Goal: Information Seeking & Learning: Learn about a topic

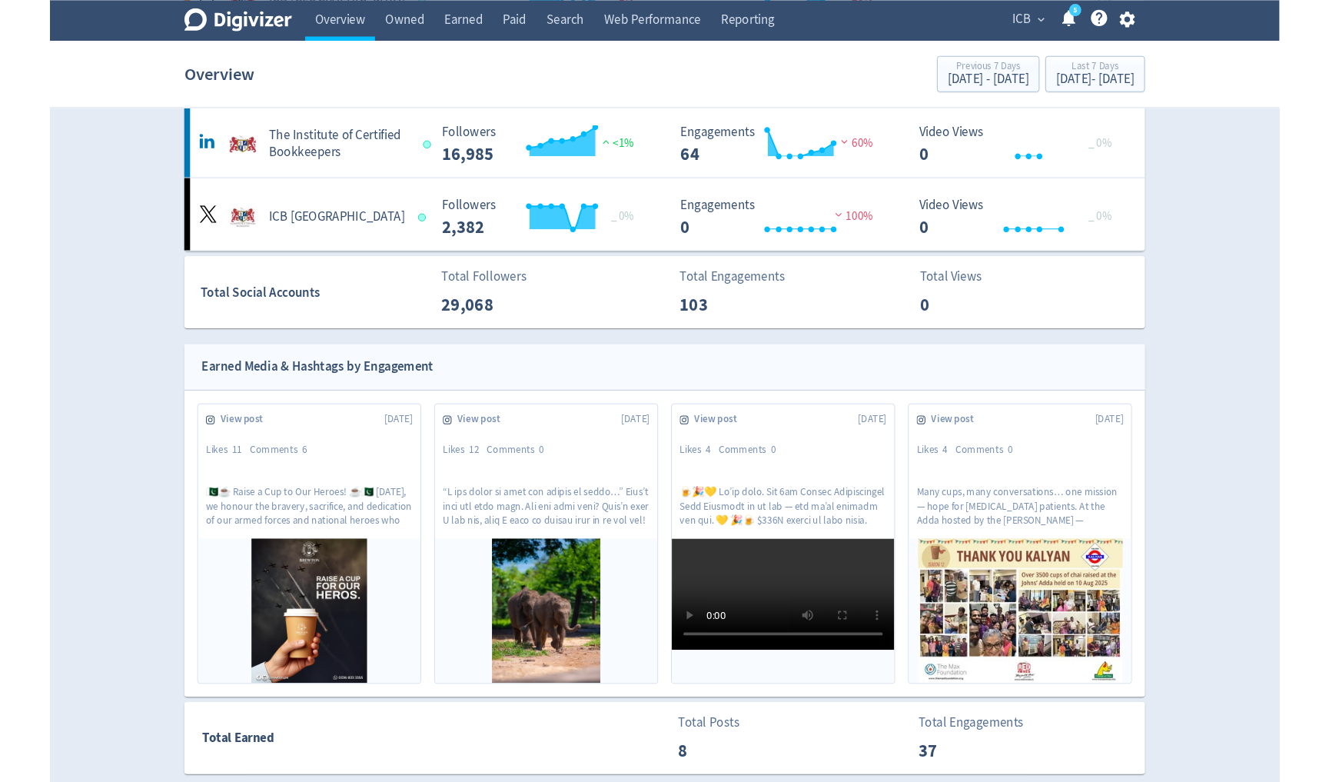
scroll to position [89, 0]
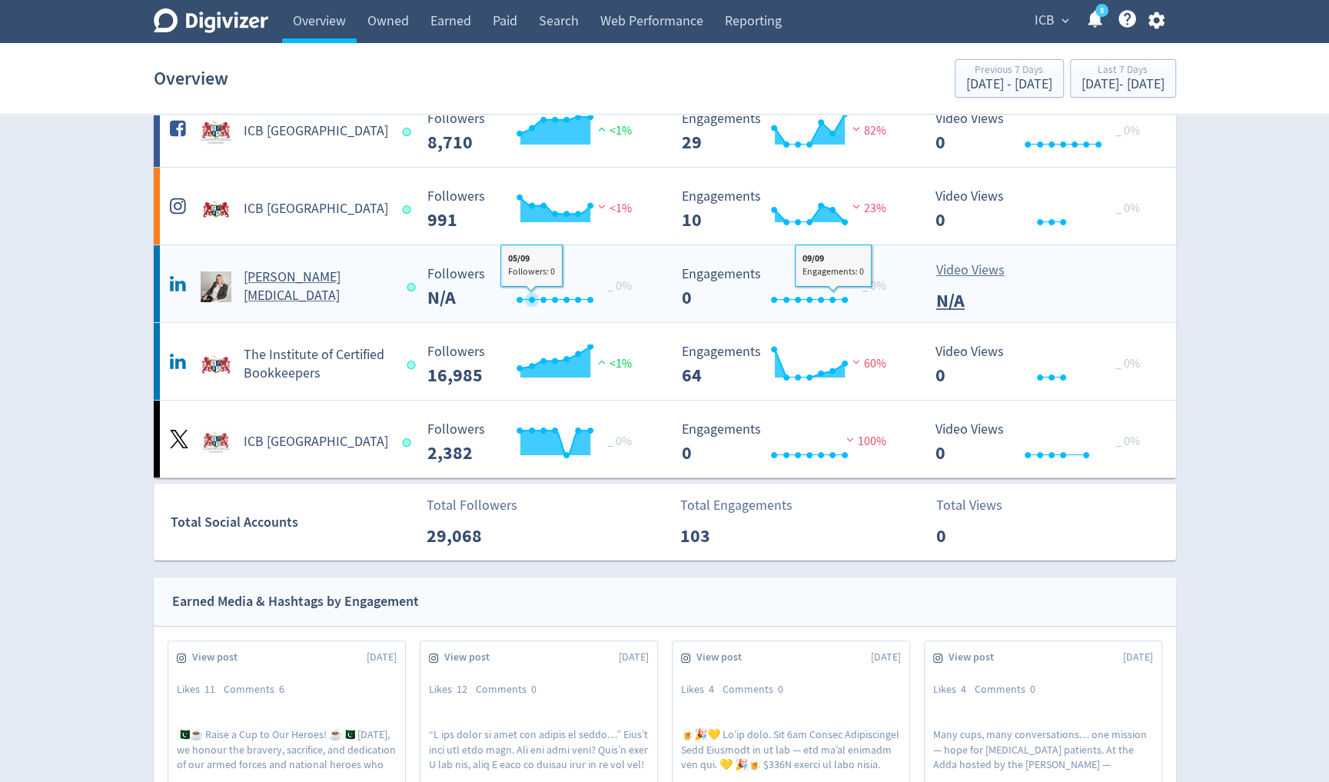
click at [334, 306] on Linton-platform2 "[PERSON_NAME][MEDICAL_DATA] Created with Highcharts 10.3.3 _ 0% Followers N/A C…" at bounding box center [665, 283] width 1022 height 77
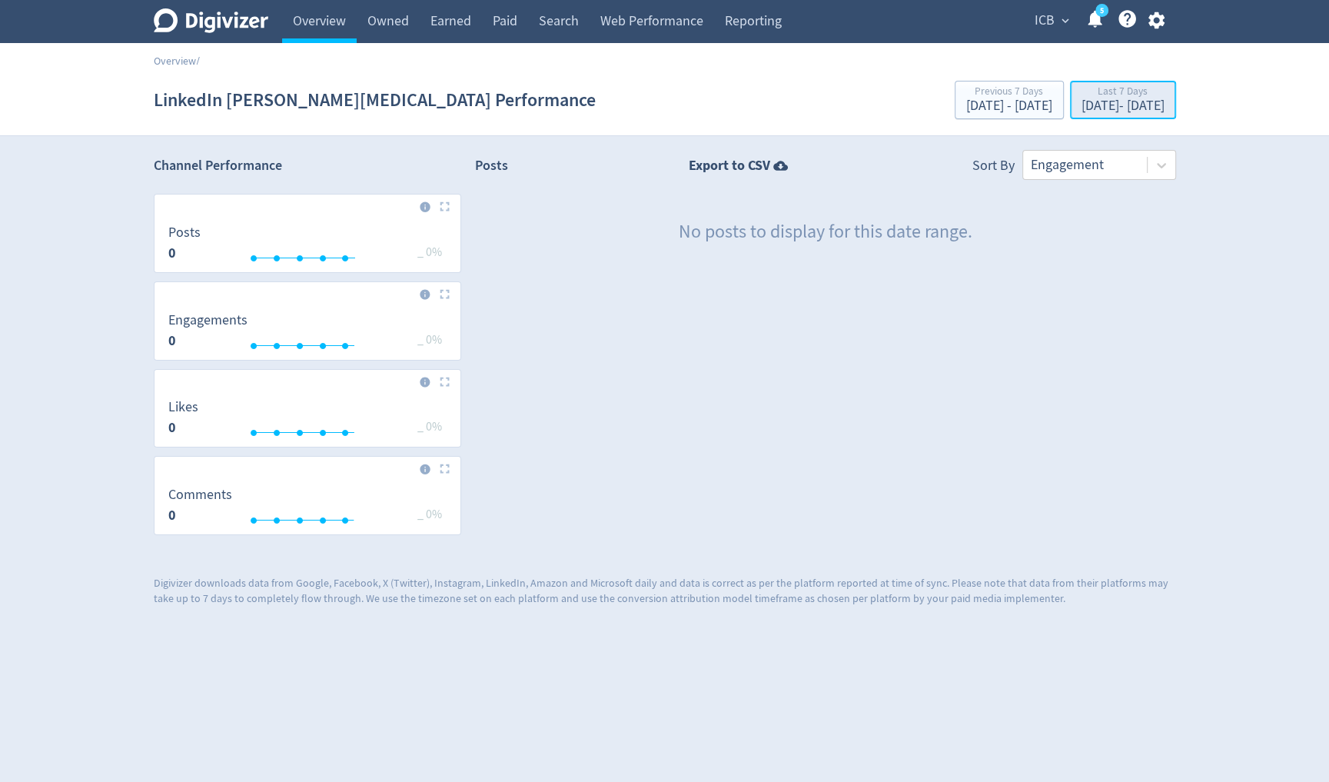
click at [1081, 95] on div "Last 7 Days" at bounding box center [1122, 92] width 83 height 13
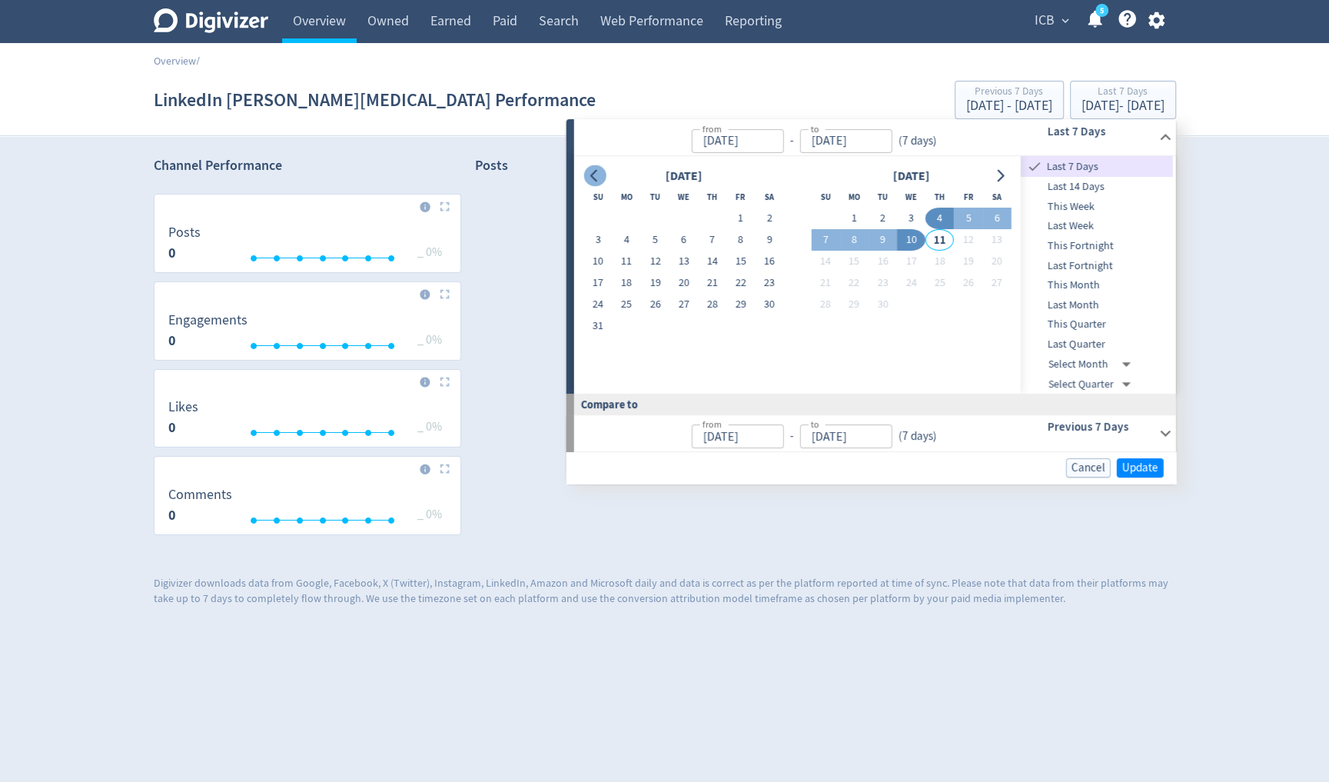
click at [589, 178] on icon "Go to previous month" at bounding box center [595, 176] width 12 height 12
click at [706, 218] on button "1" at bounding box center [712, 218] width 28 height 22
type input "[DATE]"
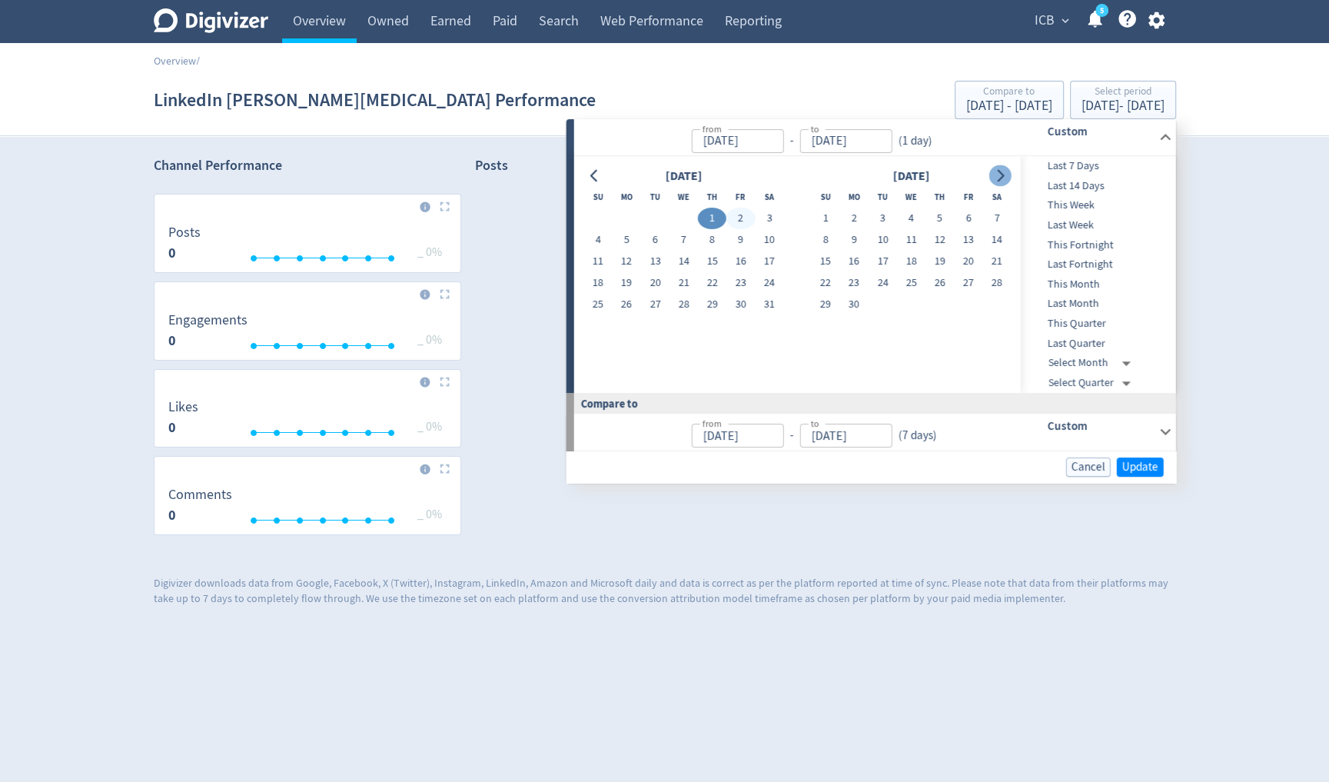
click at [1007, 171] on button "Go to next month" at bounding box center [999, 176] width 22 height 22
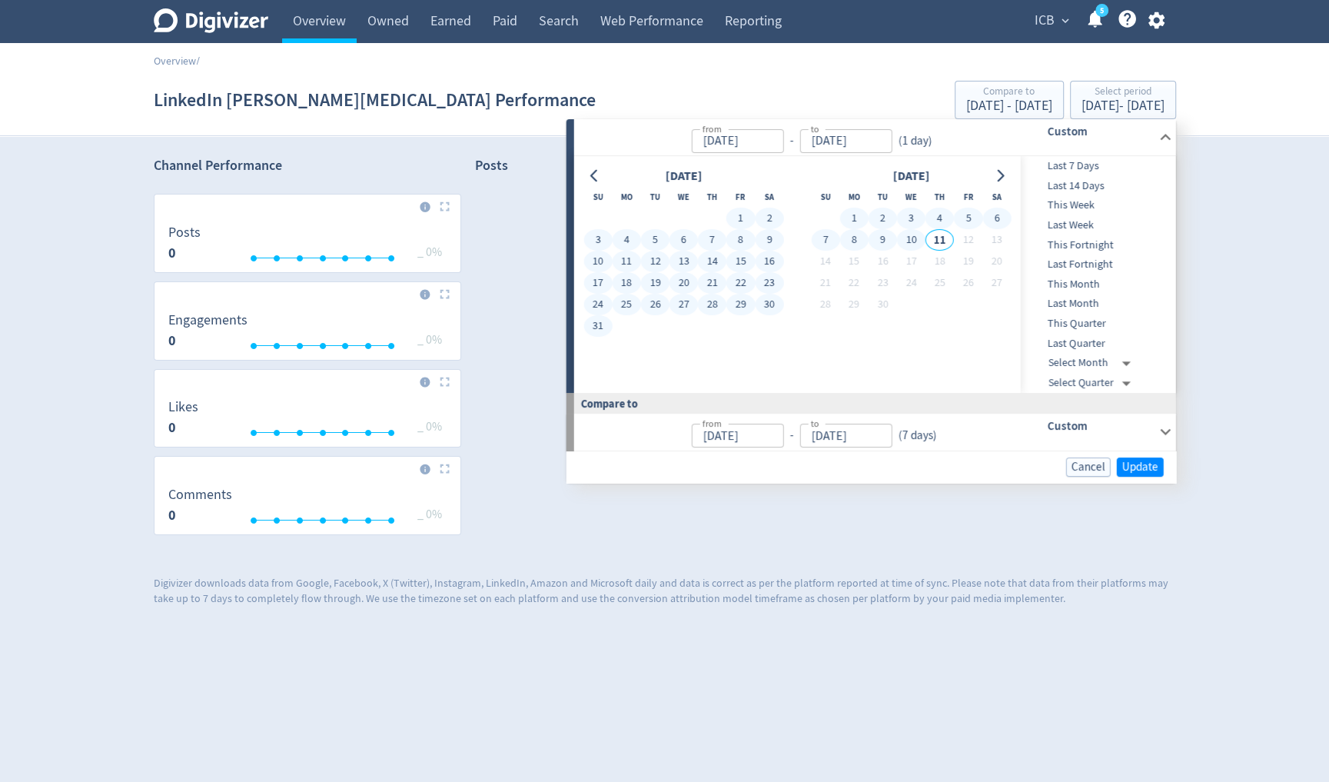
click at [912, 239] on button "10" at bounding box center [911, 240] width 28 height 22
type input "[DATE]"
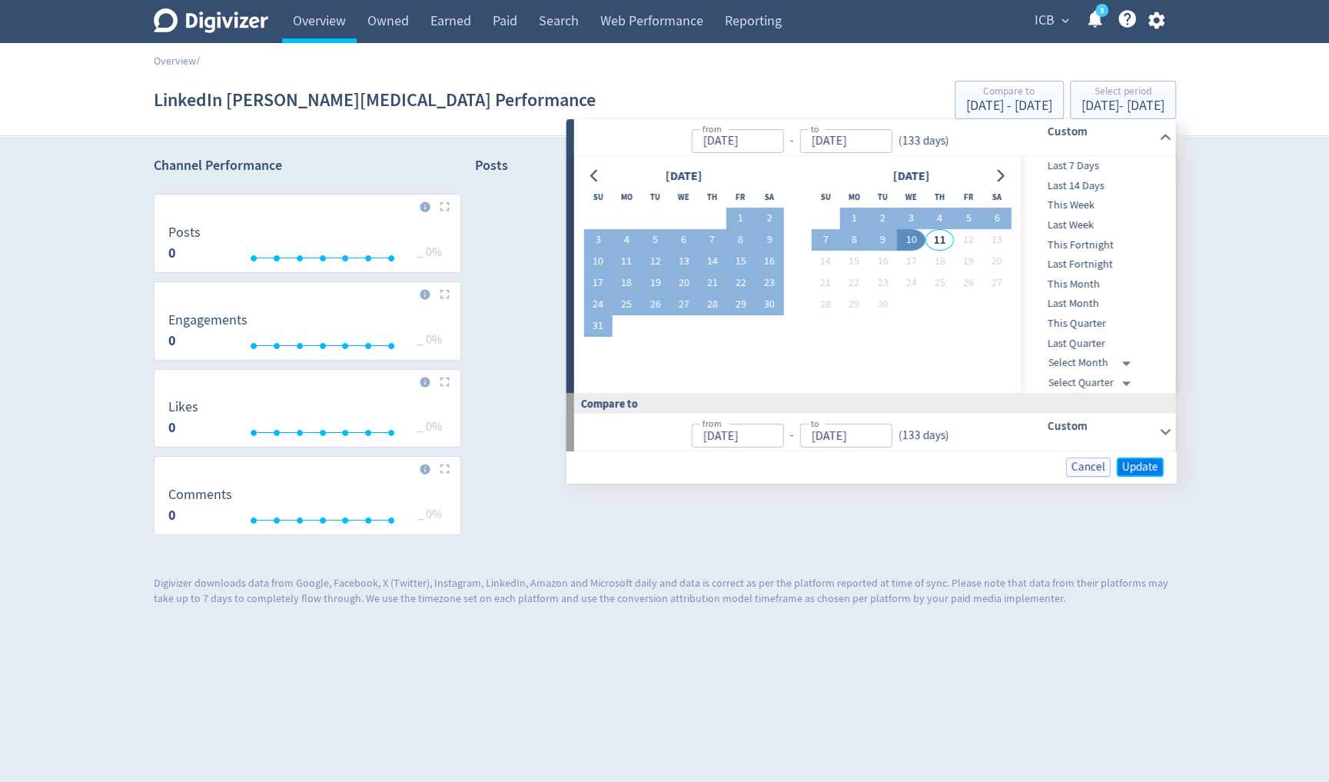
click at [1143, 464] on span "Update" at bounding box center [1140, 467] width 36 height 12
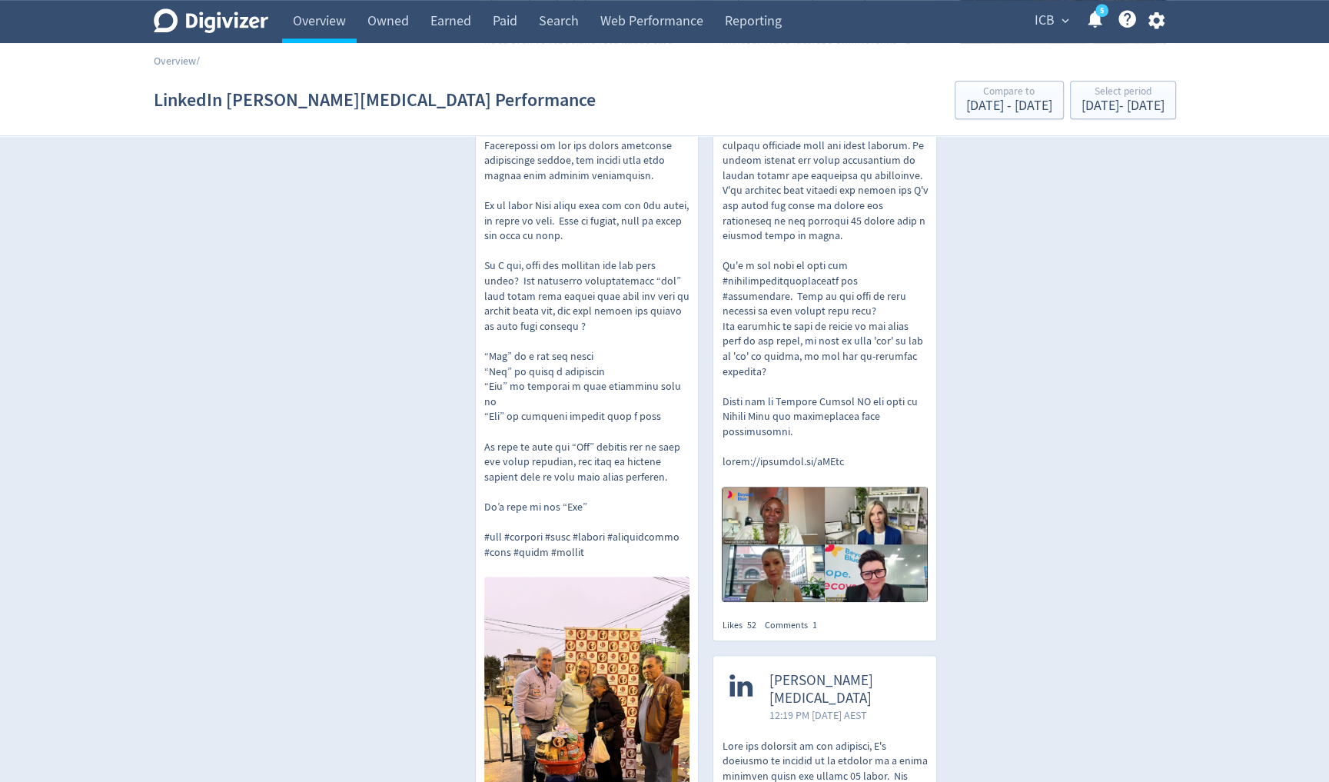
scroll to position [1120, 0]
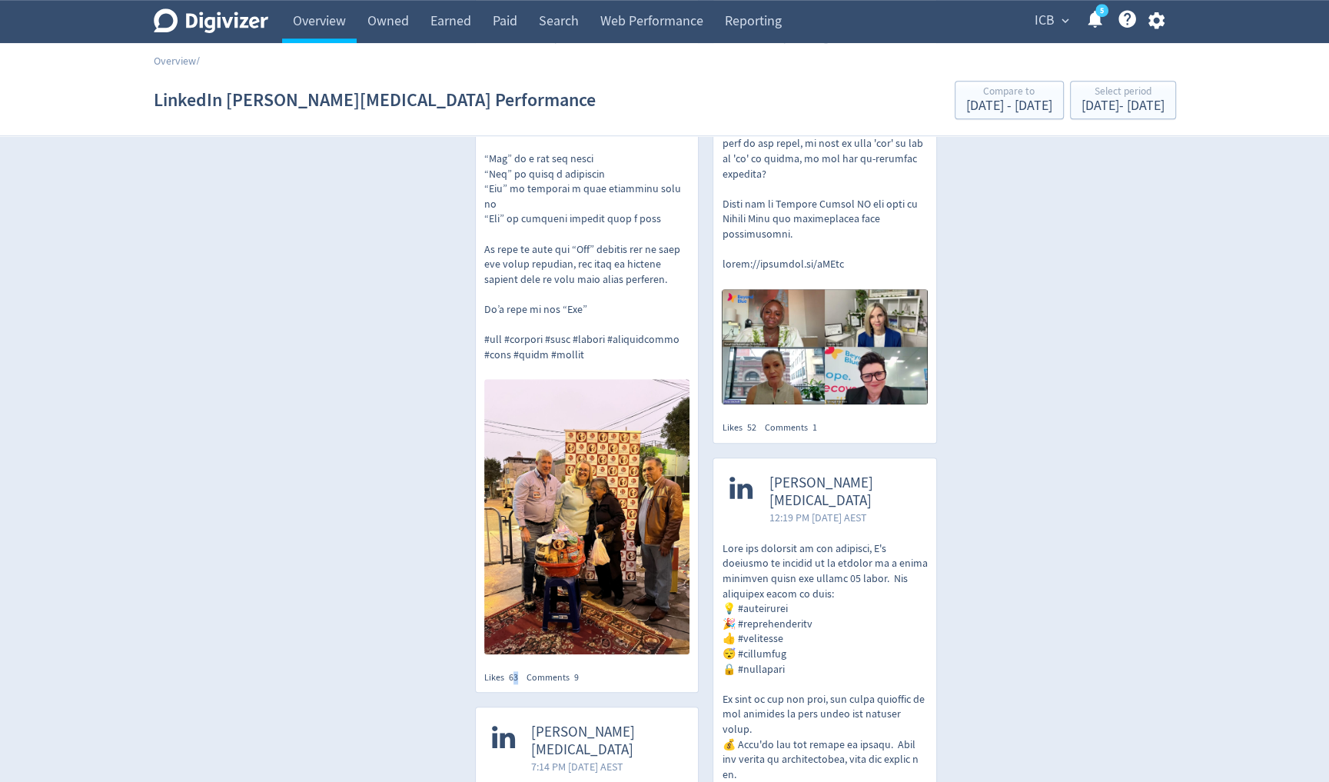
drag, startPoint x: 512, startPoint y: 582, endPoint x: 521, endPoint y: 586, distance: 10.0
click at [522, 671] on div "Likes 63" at bounding box center [505, 677] width 42 height 13
drag, startPoint x: 586, startPoint y: 584, endPoint x: 500, endPoint y: 584, distance: 85.3
click at [500, 671] on div "Likes 63 Comments 9" at bounding box center [587, 677] width 206 height 13
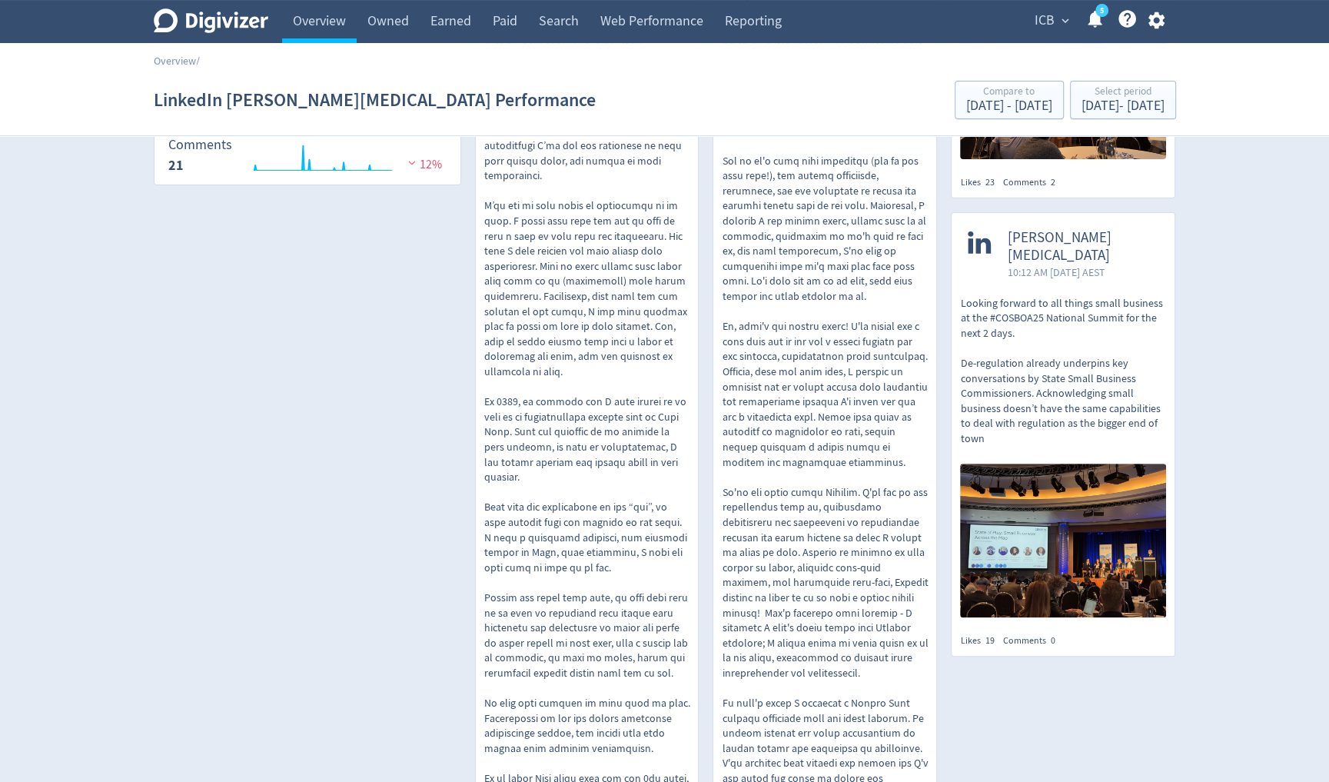
scroll to position [0, 0]
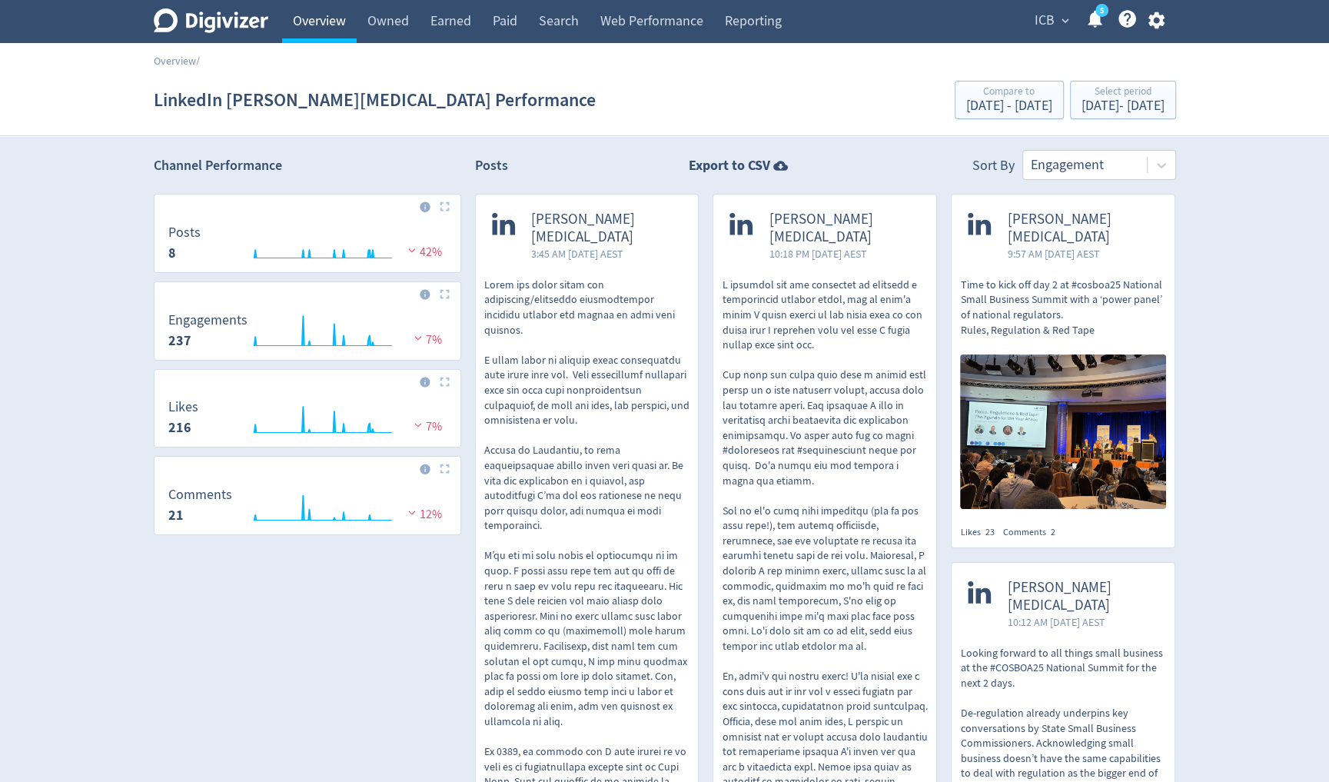
click at [319, 41] on link "Overview" at bounding box center [319, 21] width 75 height 43
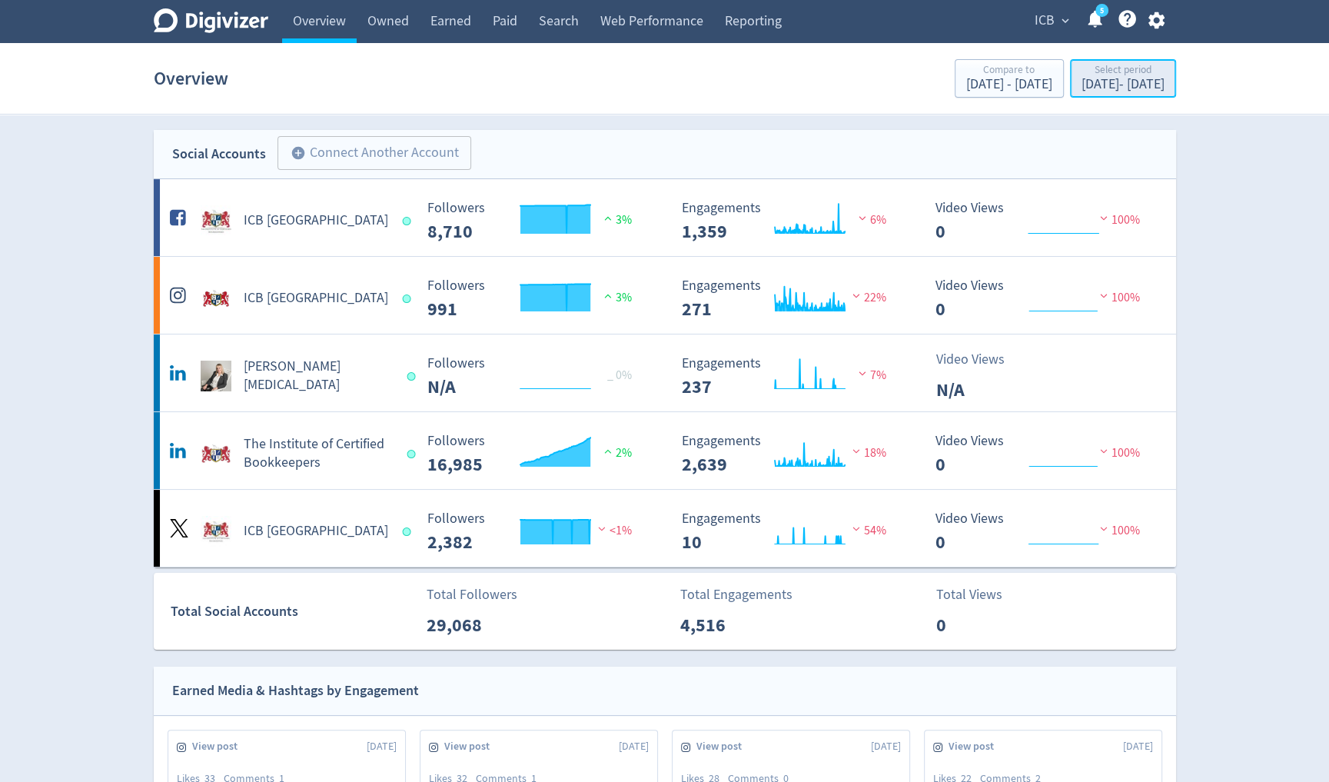
click at [1129, 81] on div "[DATE] - [DATE]" at bounding box center [1122, 85] width 83 height 14
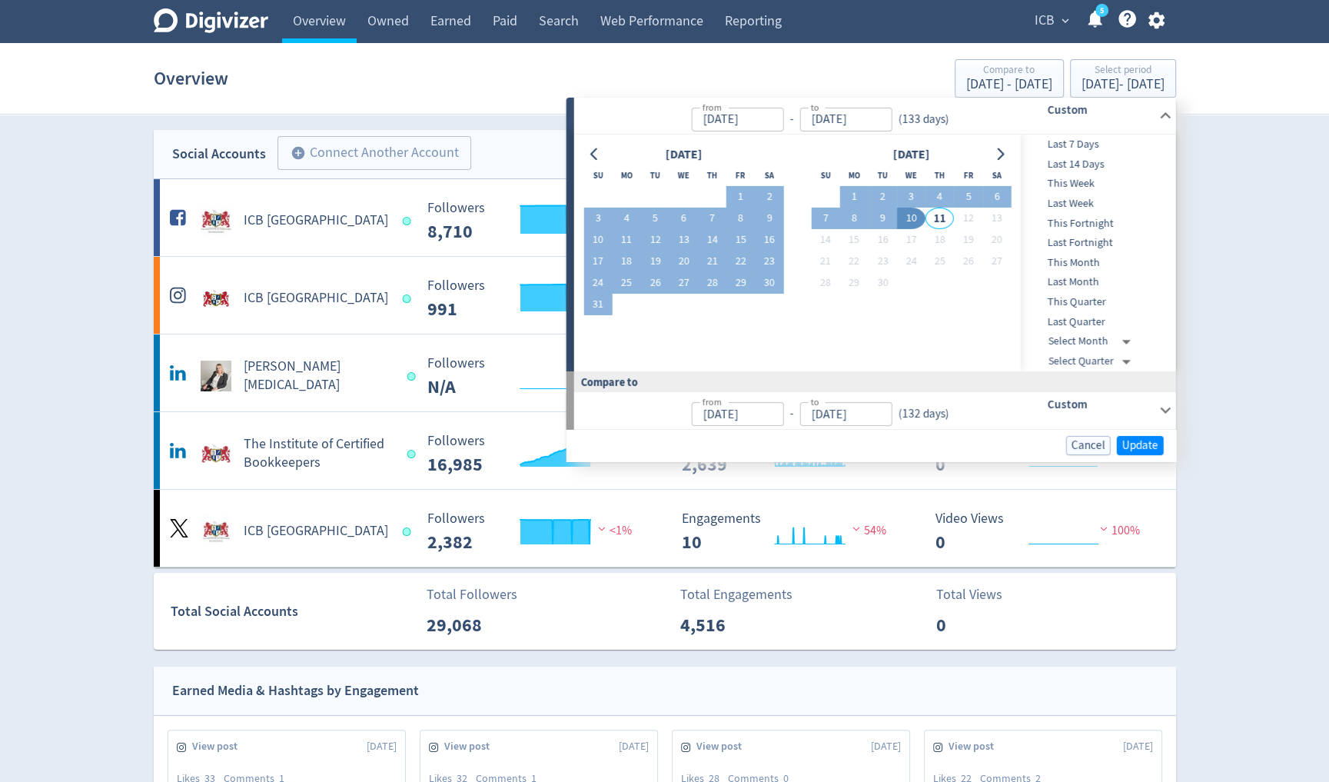
click at [1061, 144] on span "Last 7 Days" at bounding box center [1097, 144] width 152 height 17
type input "[DATE]"
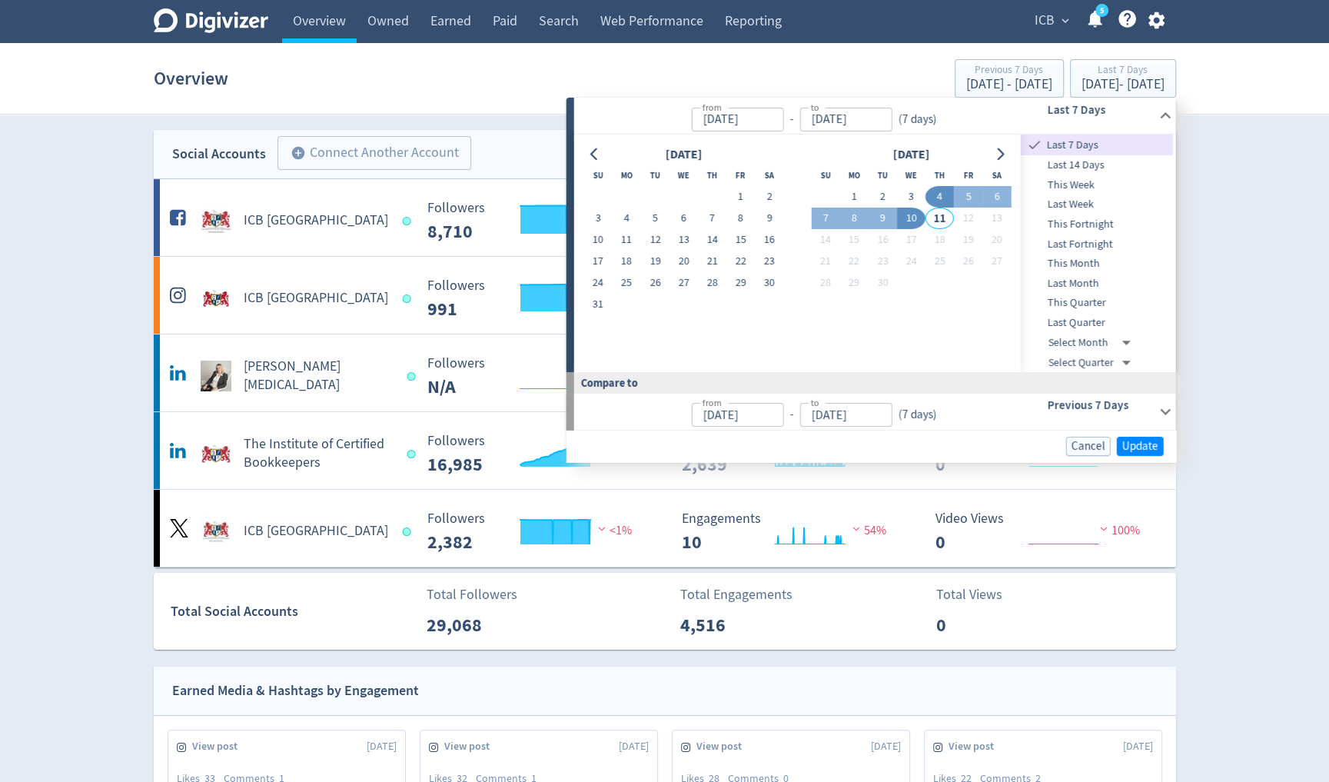
click at [1089, 167] on span "Last 14 Days" at bounding box center [1097, 165] width 152 height 17
type input "[DATE]"
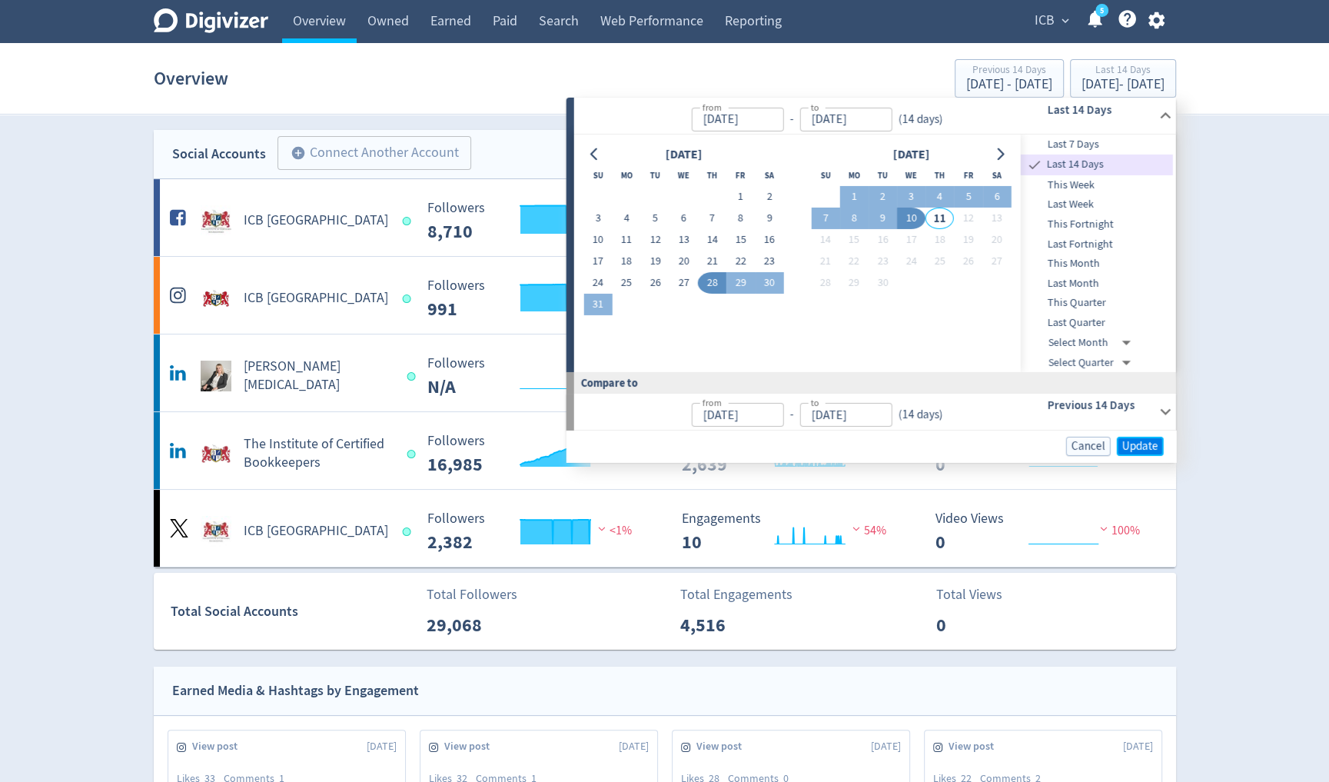
click at [1146, 443] on span "Update" at bounding box center [1140, 446] width 36 height 12
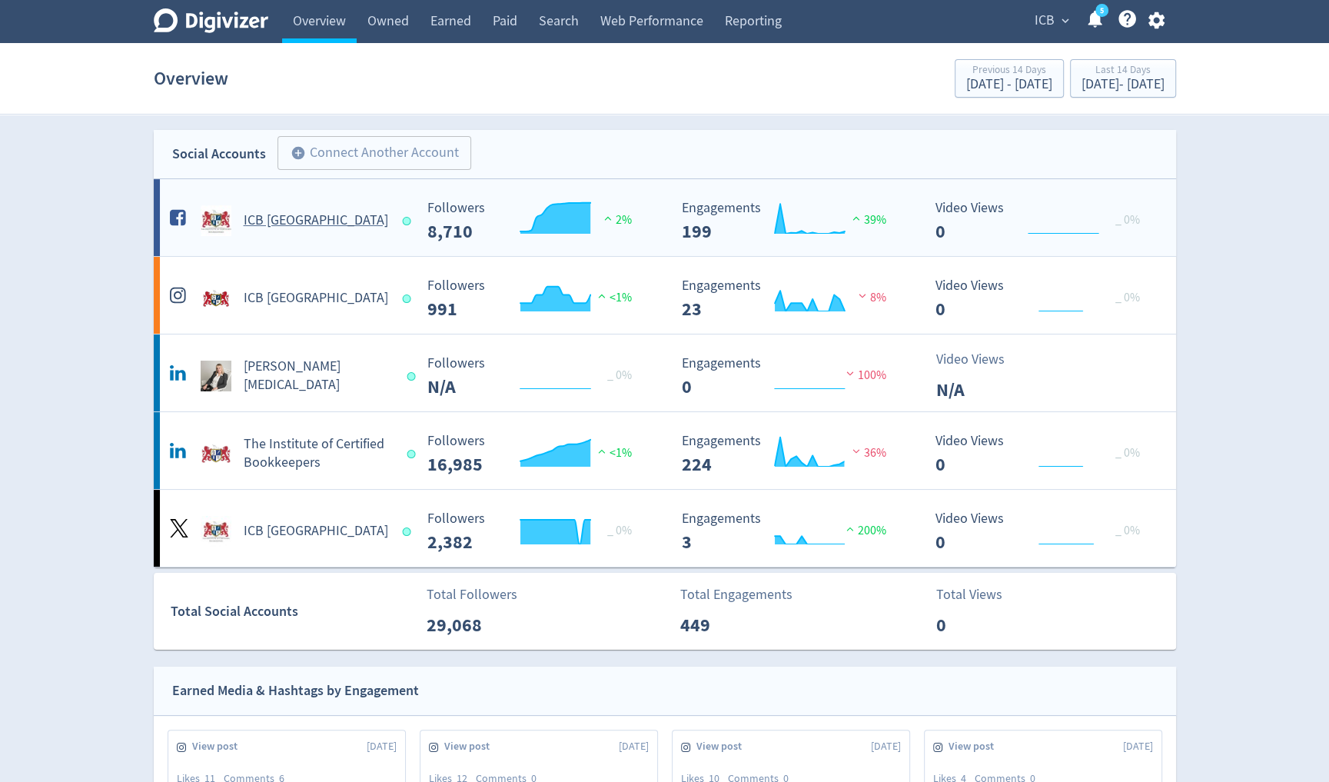
click at [253, 214] on h5 "ICB [GEOGRAPHIC_DATA]" at bounding box center [316, 220] width 144 height 18
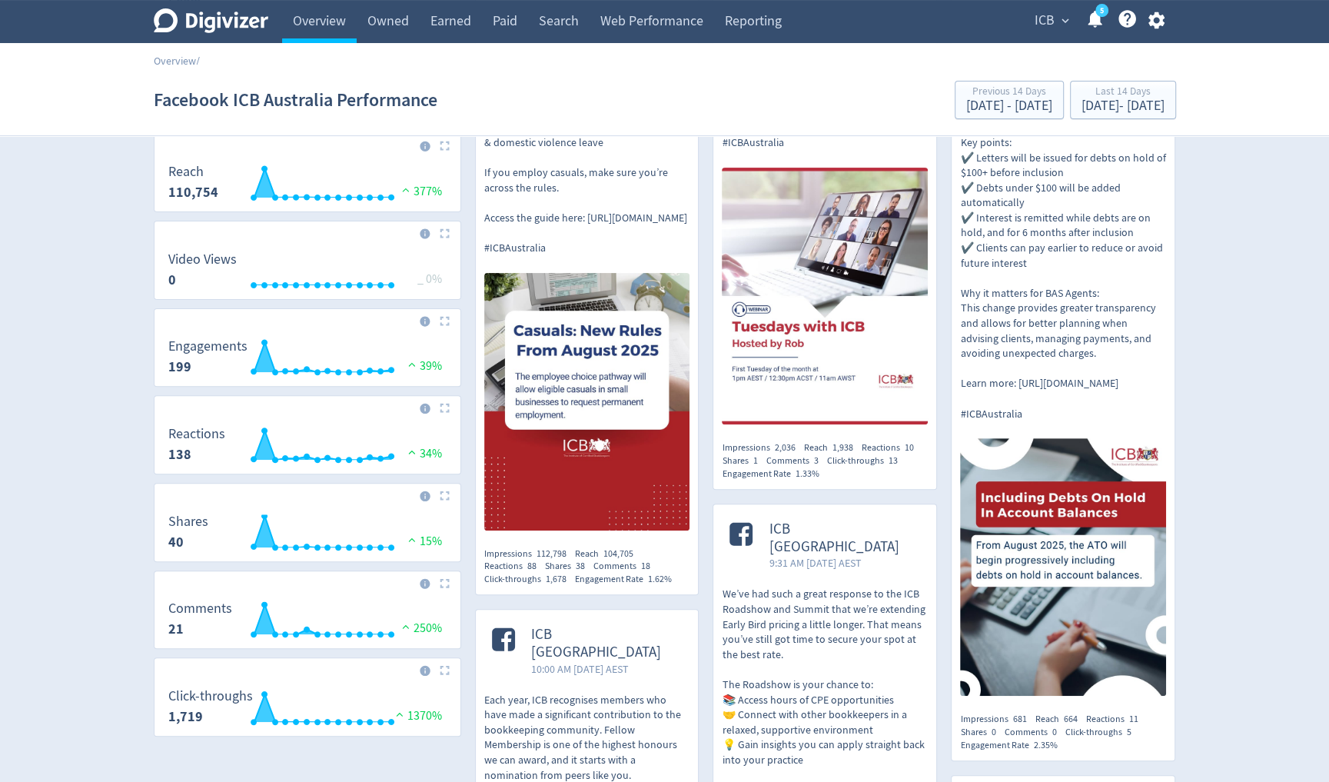
scroll to position [338, 0]
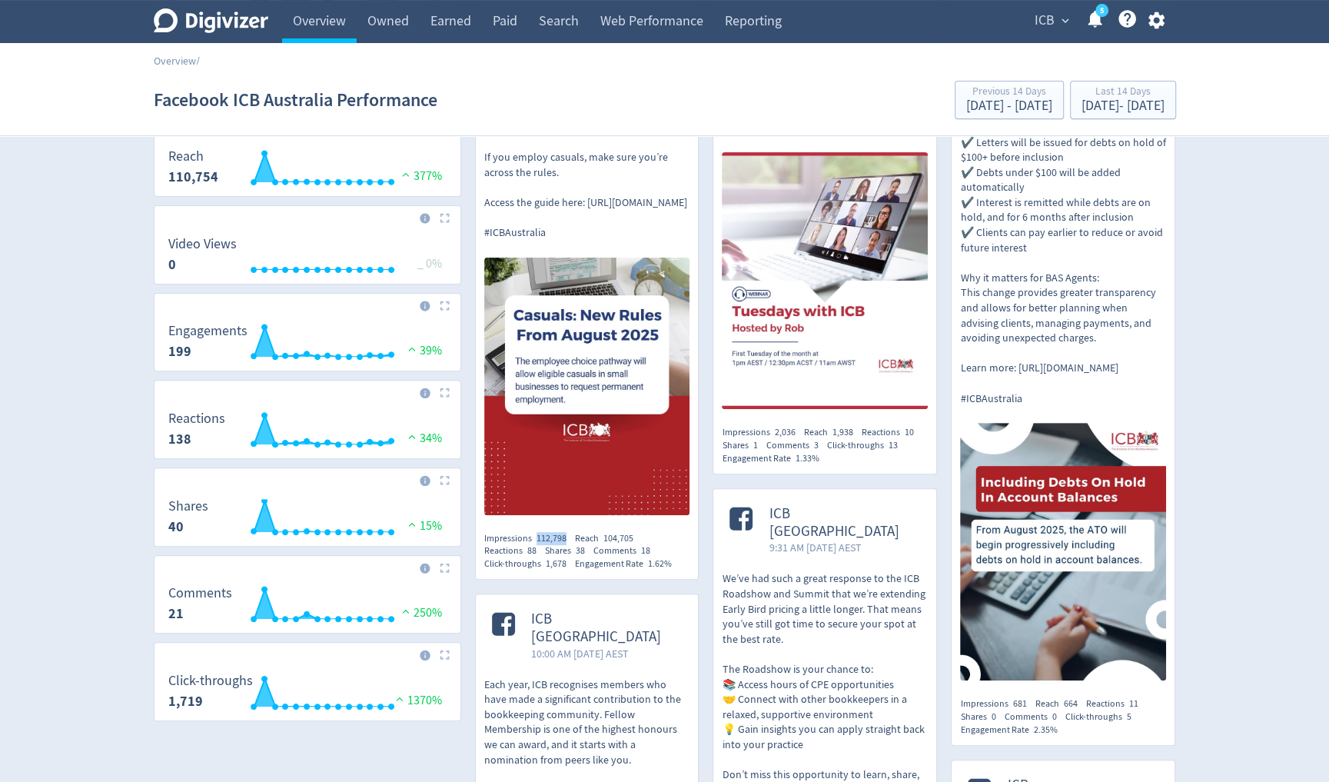
drag, startPoint x: 533, startPoint y: 563, endPoint x: 567, endPoint y: 567, distance: 34.0
click at [567, 545] on div "Impressions 112,798" at bounding box center [529, 538] width 91 height 13
drag, startPoint x: 601, startPoint y: 562, endPoint x: 654, endPoint y: 562, distance: 53.0
click at [654, 562] on div "Impressions 112,798 Reach 104,705 Reactions 88 Shares 38 Comments 18 Click-thro…" at bounding box center [587, 551] width 206 height 38
click at [510, 557] on div "Reactions 88" at bounding box center [514, 550] width 61 height 13
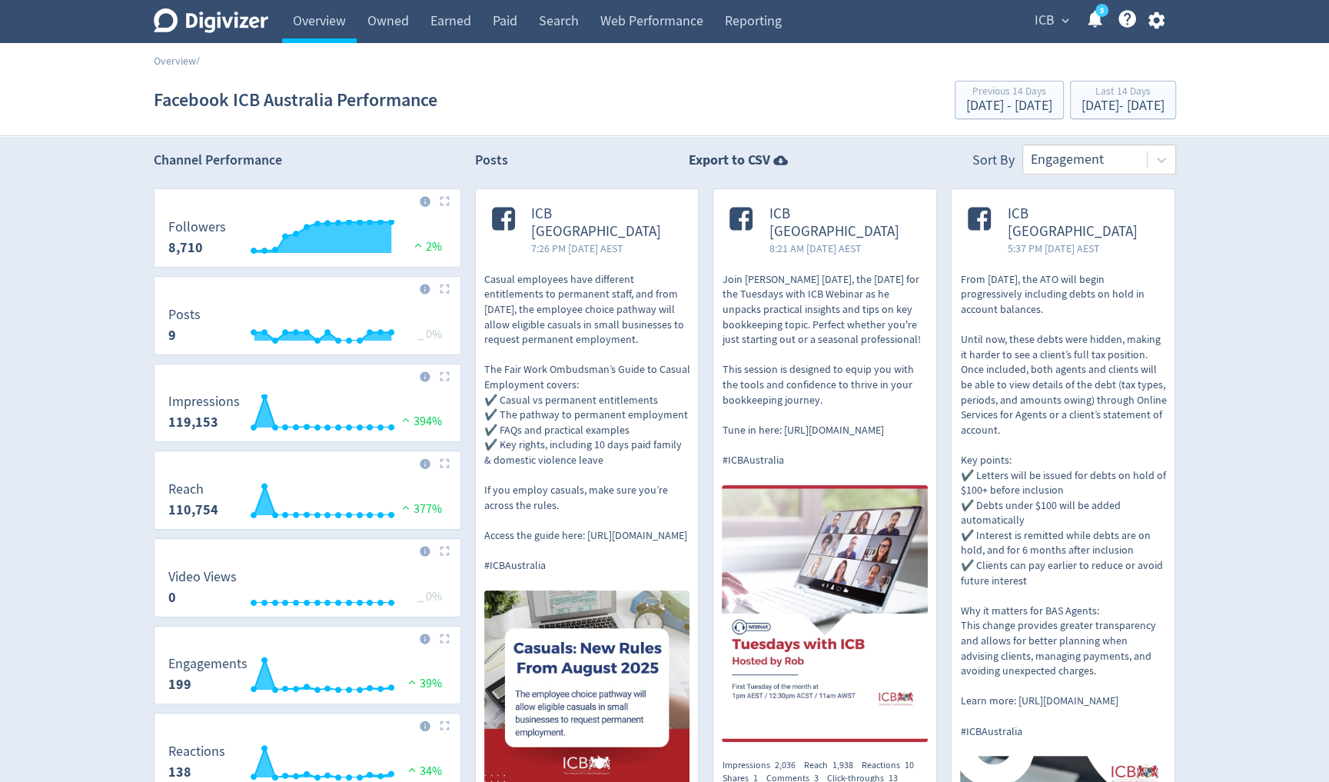
scroll to position [0, 0]
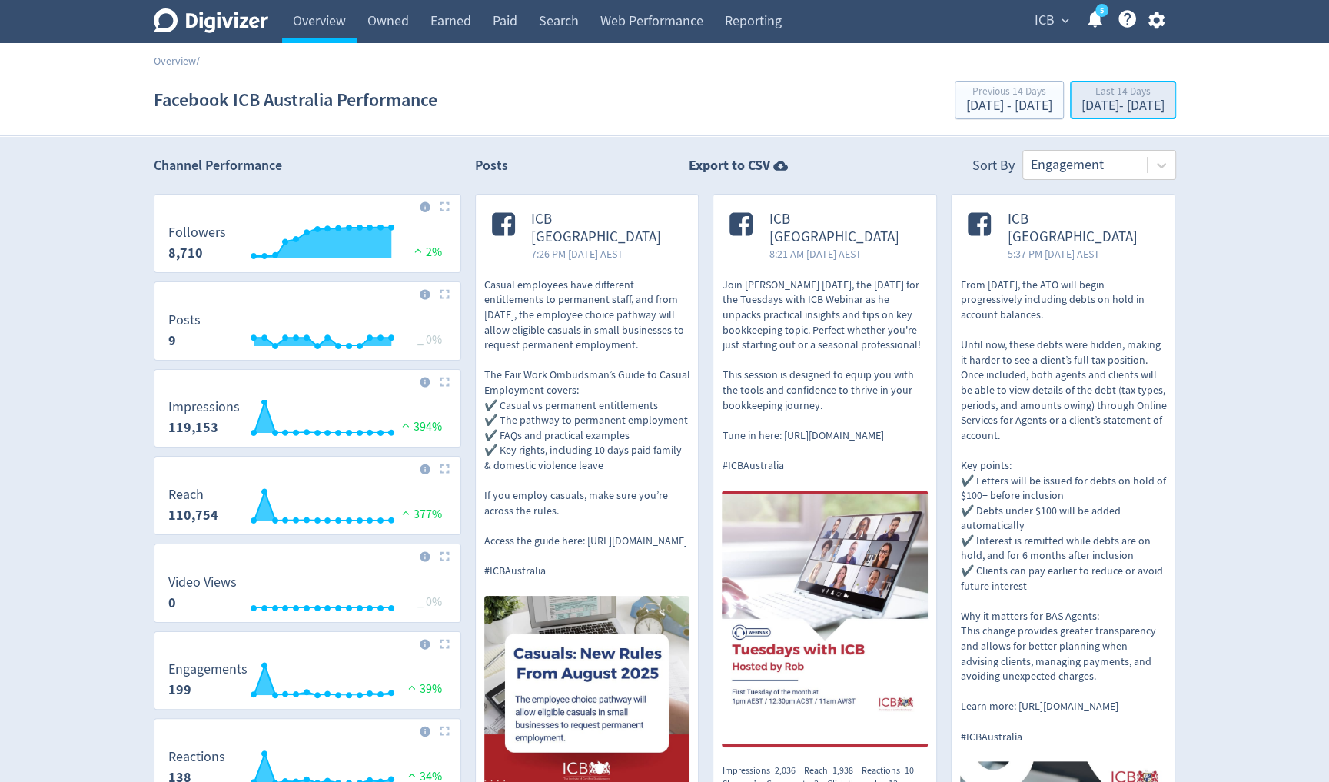
click at [1119, 108] on div "[DATE] - [DATE]" at bounding box center [1122, 106] width 83 height 14
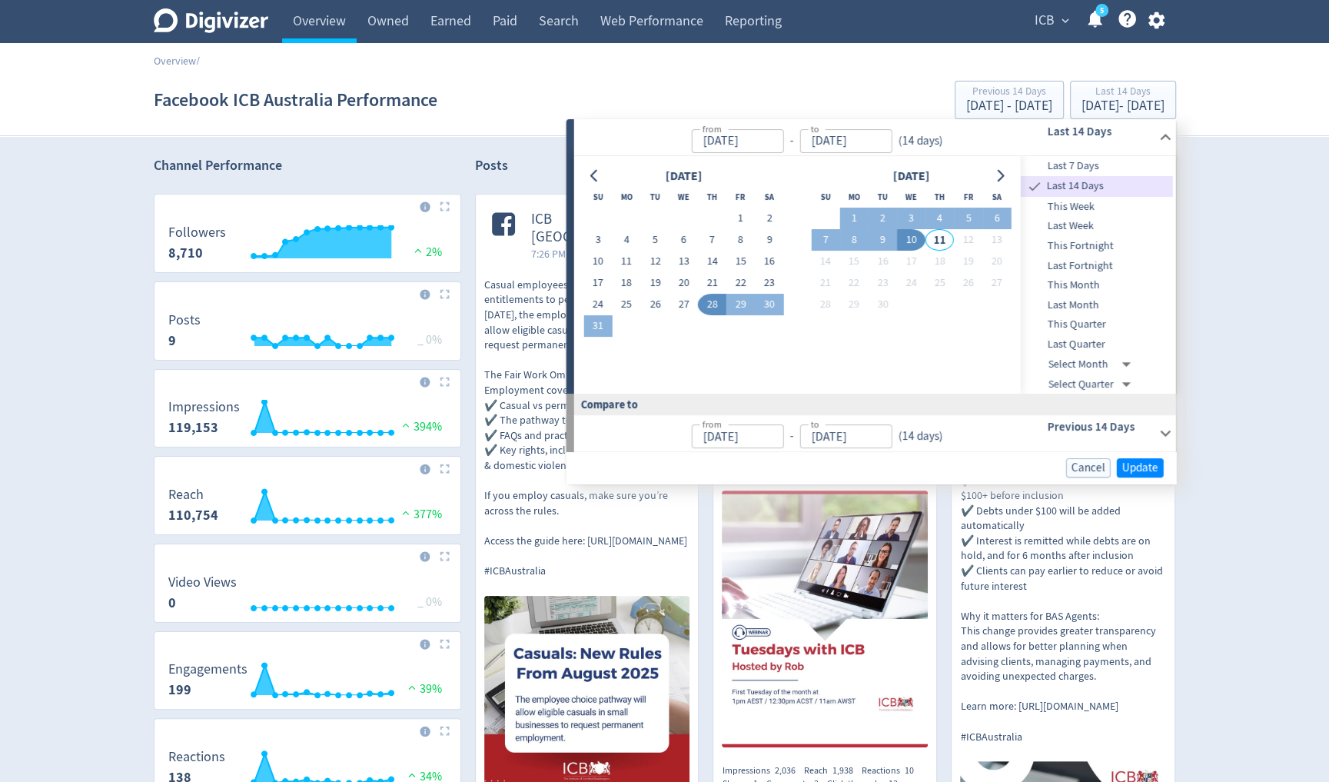
click at [1083, 166] on span "Last 7 Days" at bounding box center [1097, 166] width 152 height 17
type input "[DATE]"
click at [1136, 469] on span "Update" at bounding box center [1140, 468] width 36 height 12
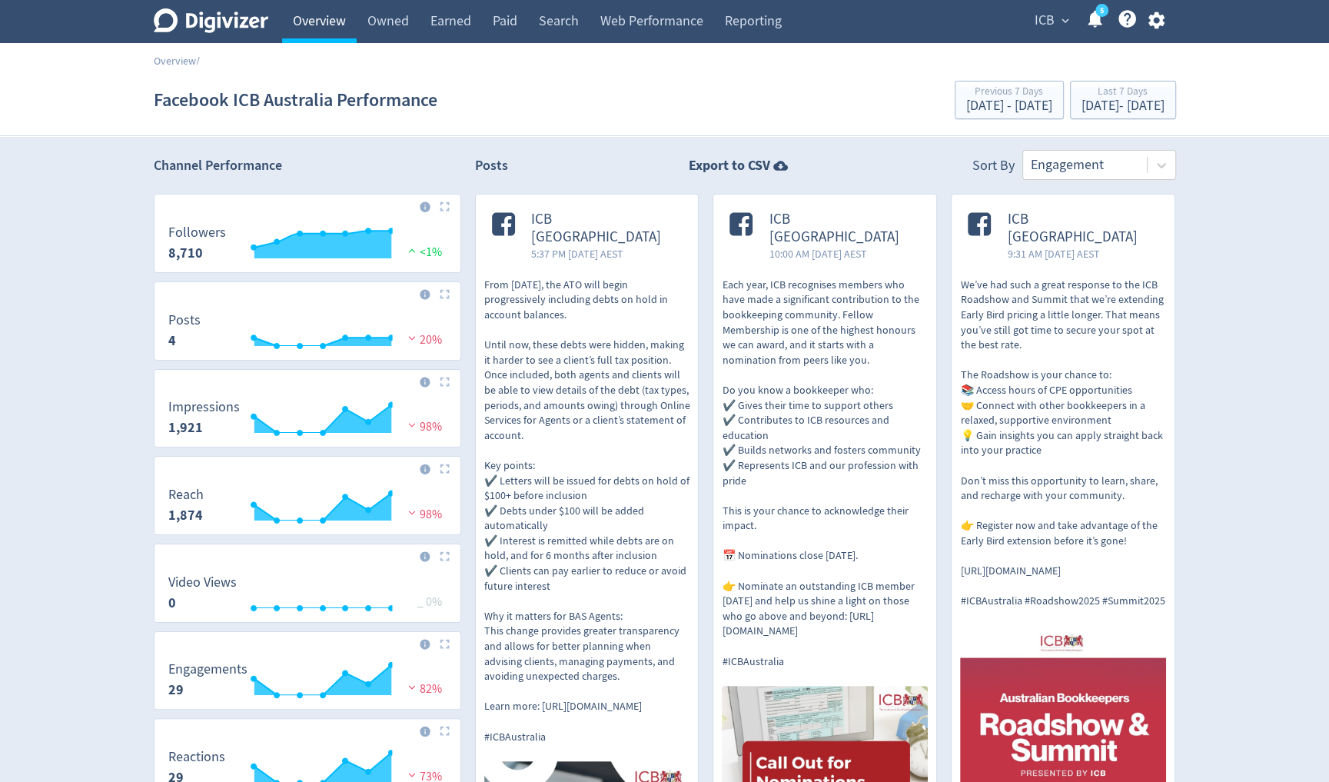
click at [311, 25] on link "Overview" at bounding box center [319, 21] width 75 height 43
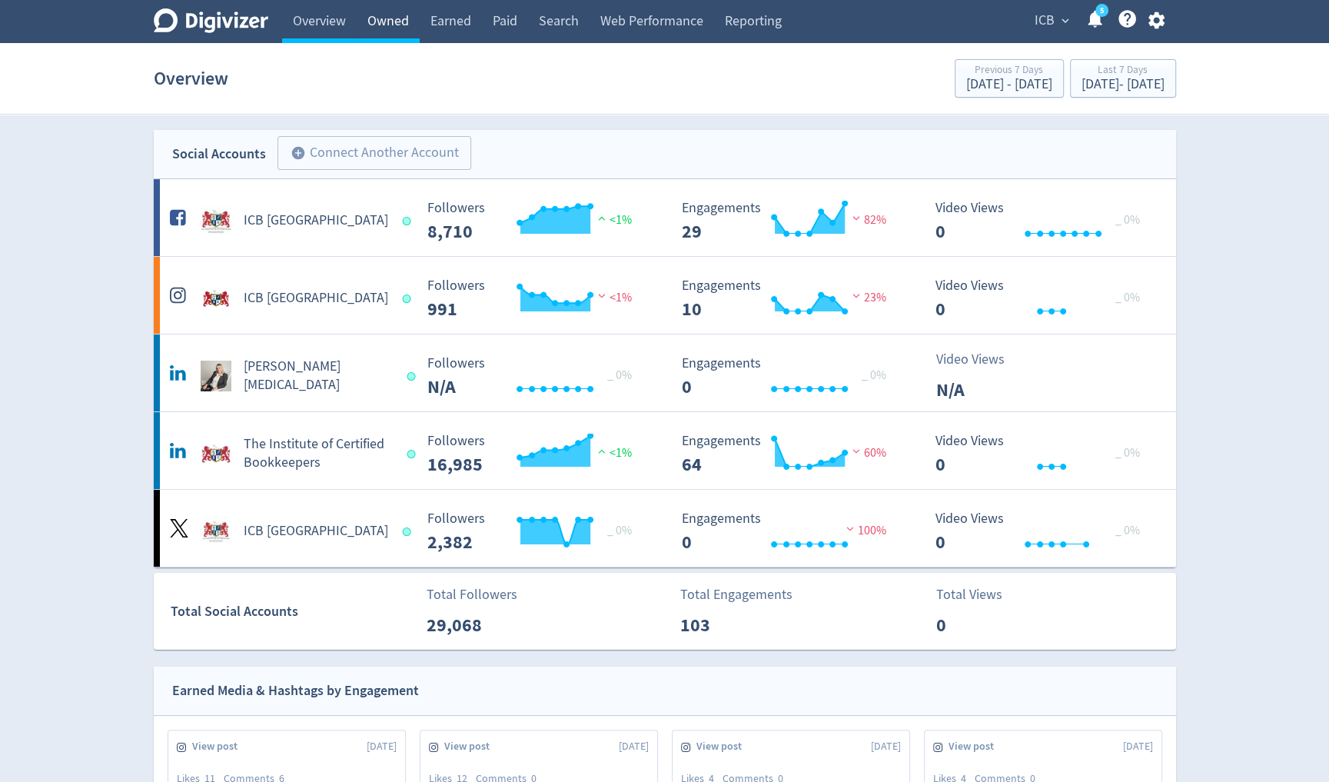
click at [398, 29] on link "Owned" at bounding box center [388, 21] width 63 height 43
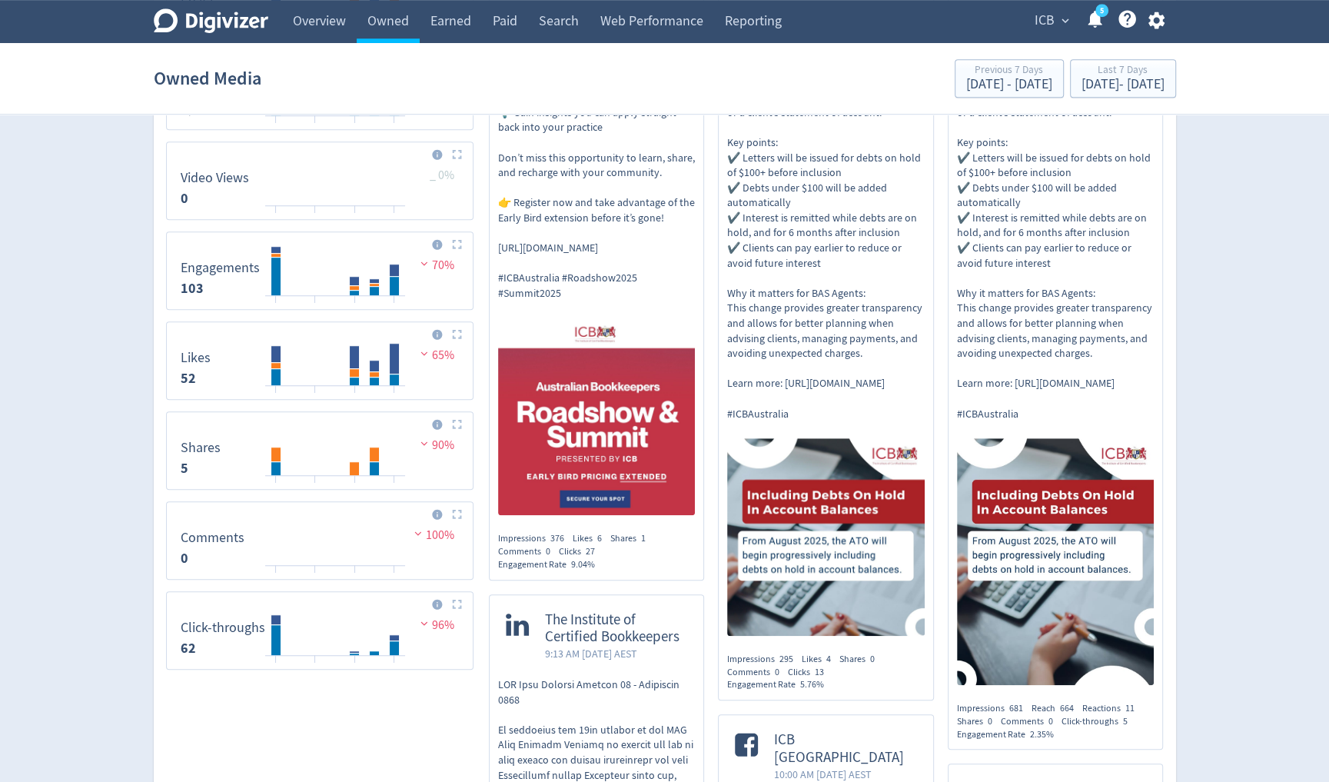
scroll to position [801, 0]
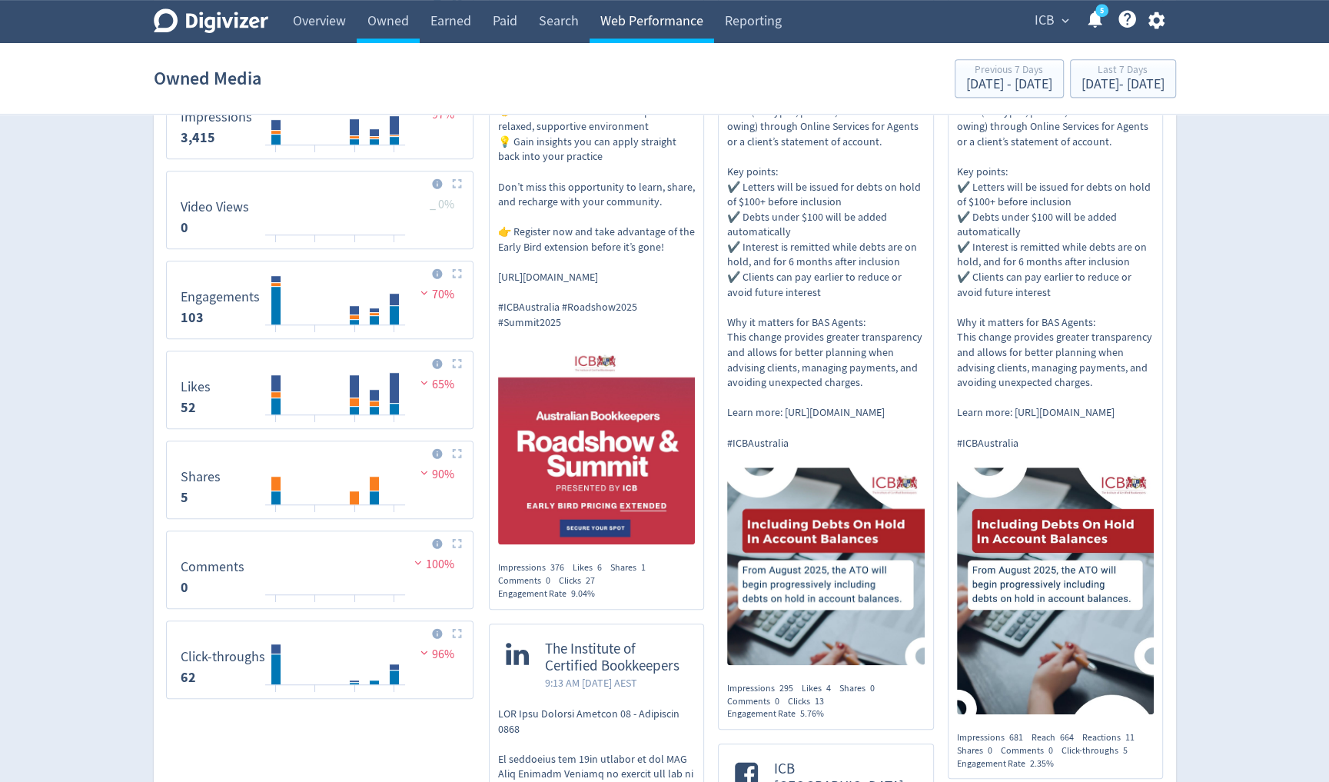
click at [629, 29] on link "Web Performance" at bounding box center [651, 21] width 124 height 43
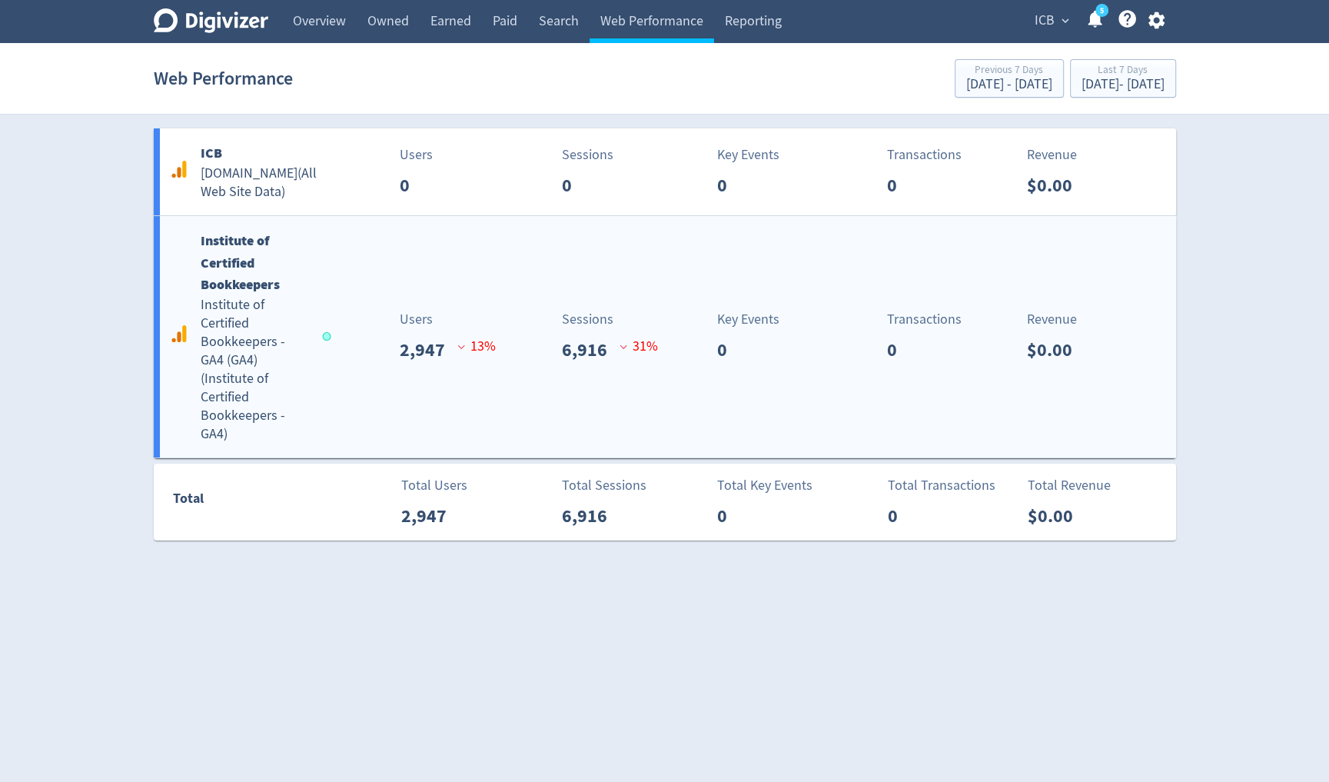
click at [533, 316] on div "Sessions 6,916 31 %" at bounding box center [582, 336] width 169 height 55
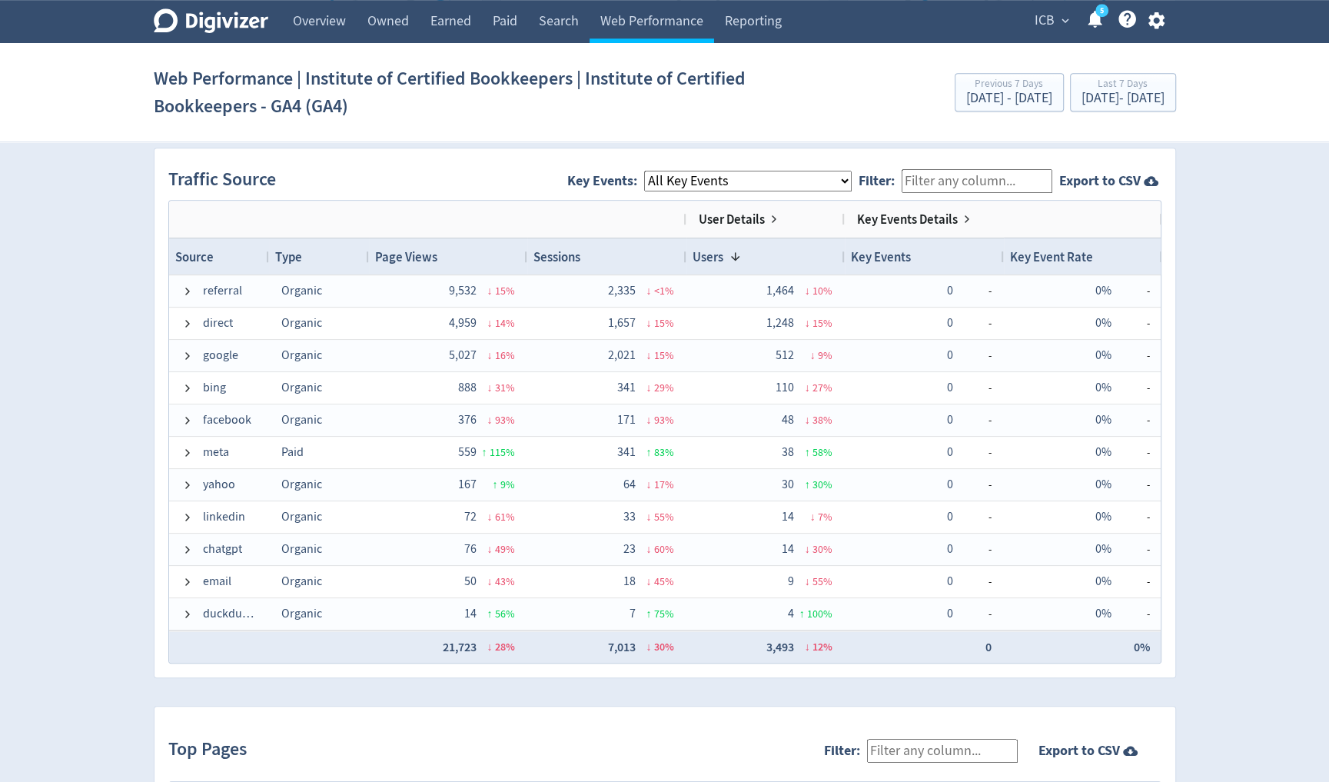
scroll to position [997, 0]
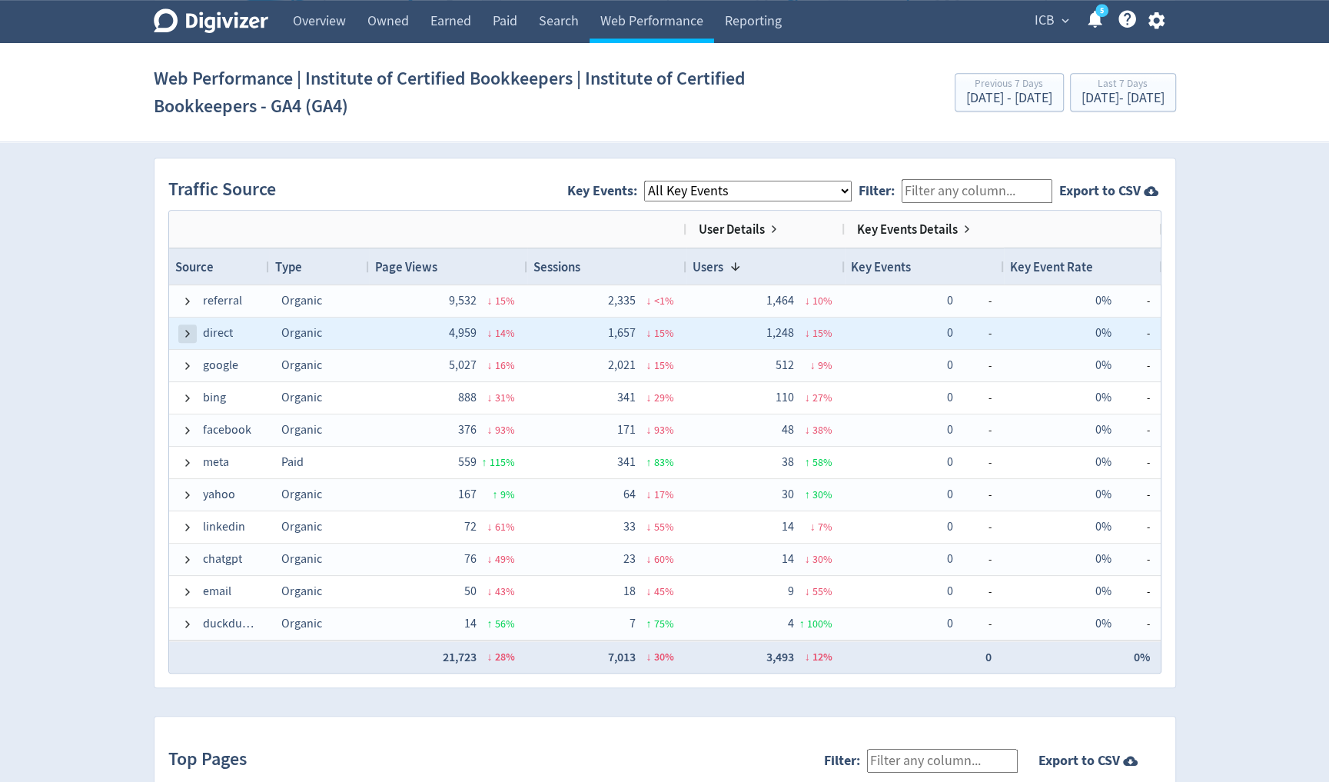
click at [184, 328] on span at bounding box center [187, 333] width 12 height 12
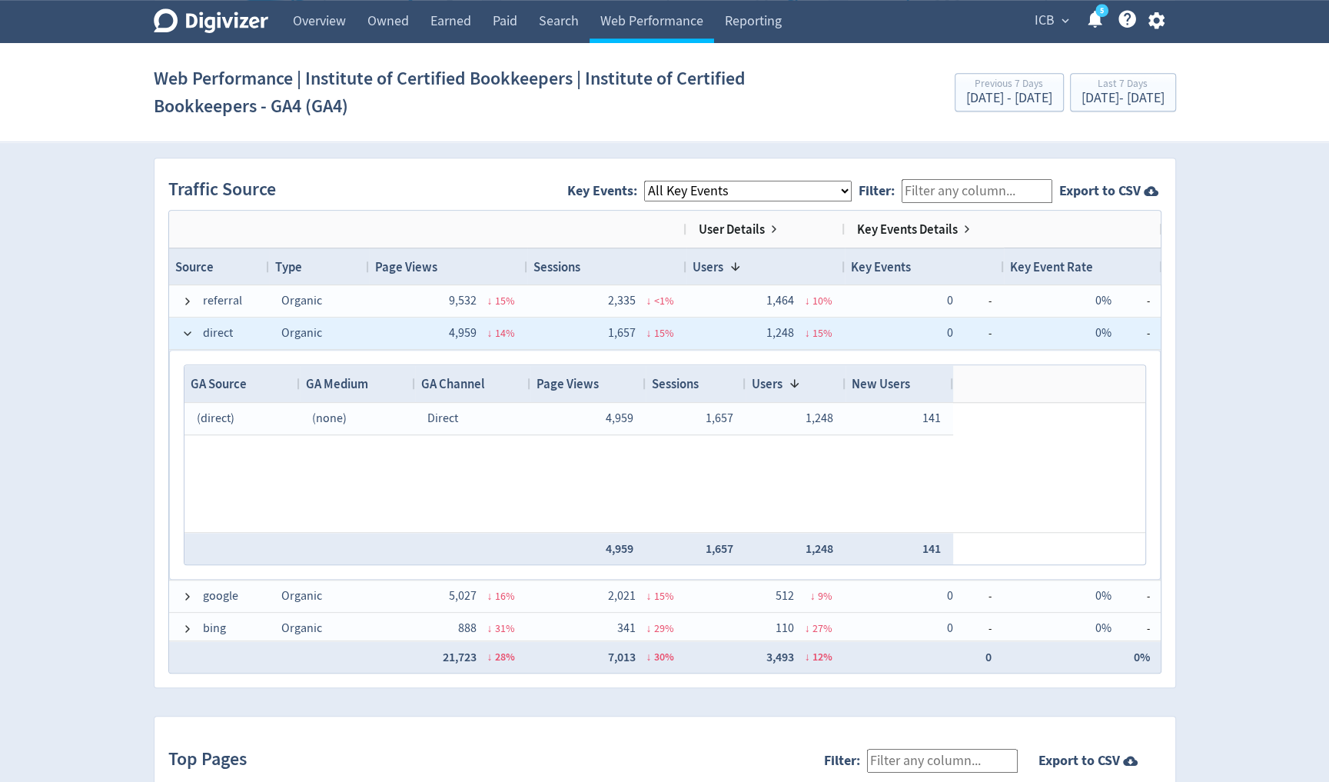
click at [179, 330] on div "direct" at bounding box center [219, 333] width 100 height 32
click at [185, 330] on span at bounding box center [187, 333] width 12 height 12
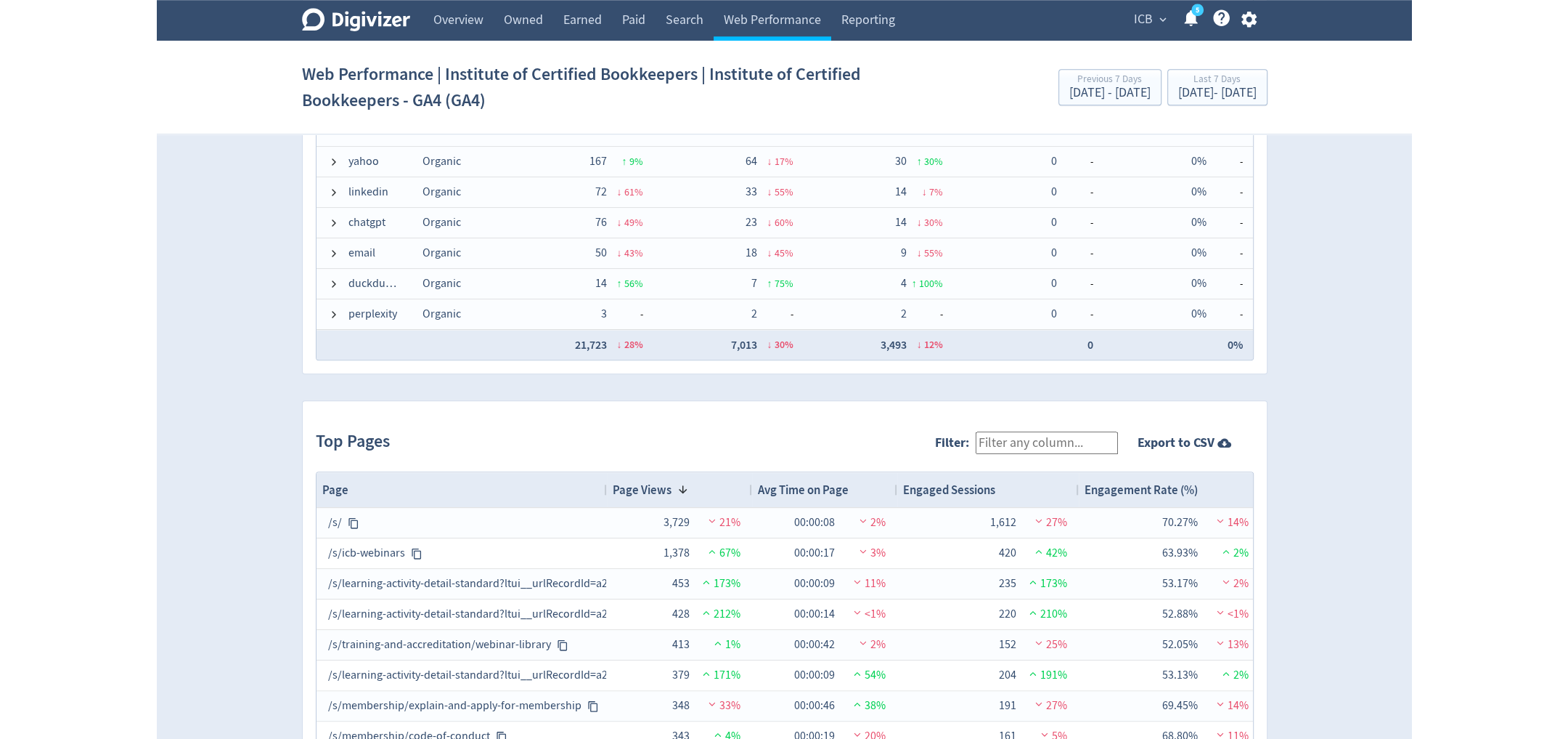
scroll to position [1302, 0]
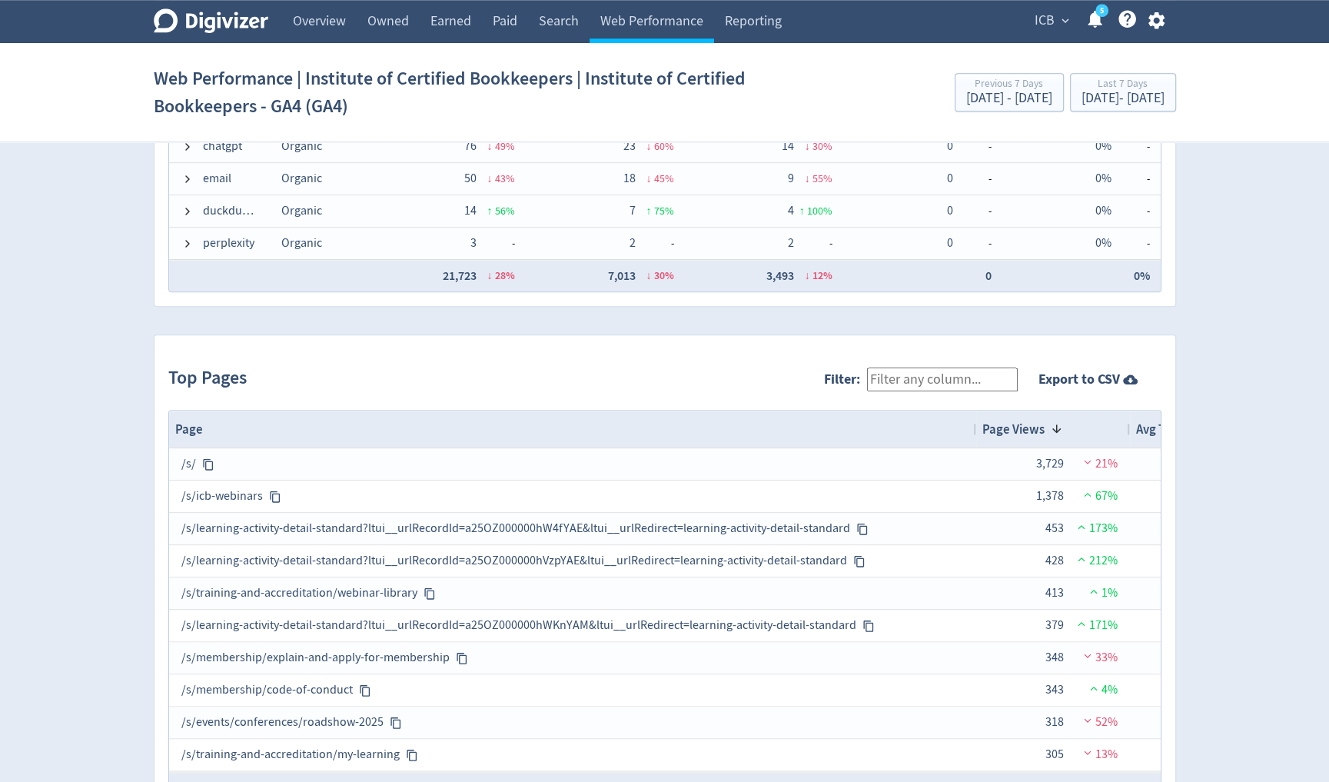
drag, startPoint x: 473, startPoint y: 423, endPoint x: 973, endPoint y: 407, distance: 499.8
click at [973, 410] on div at bounding box center [975, 428] width 6 height 37
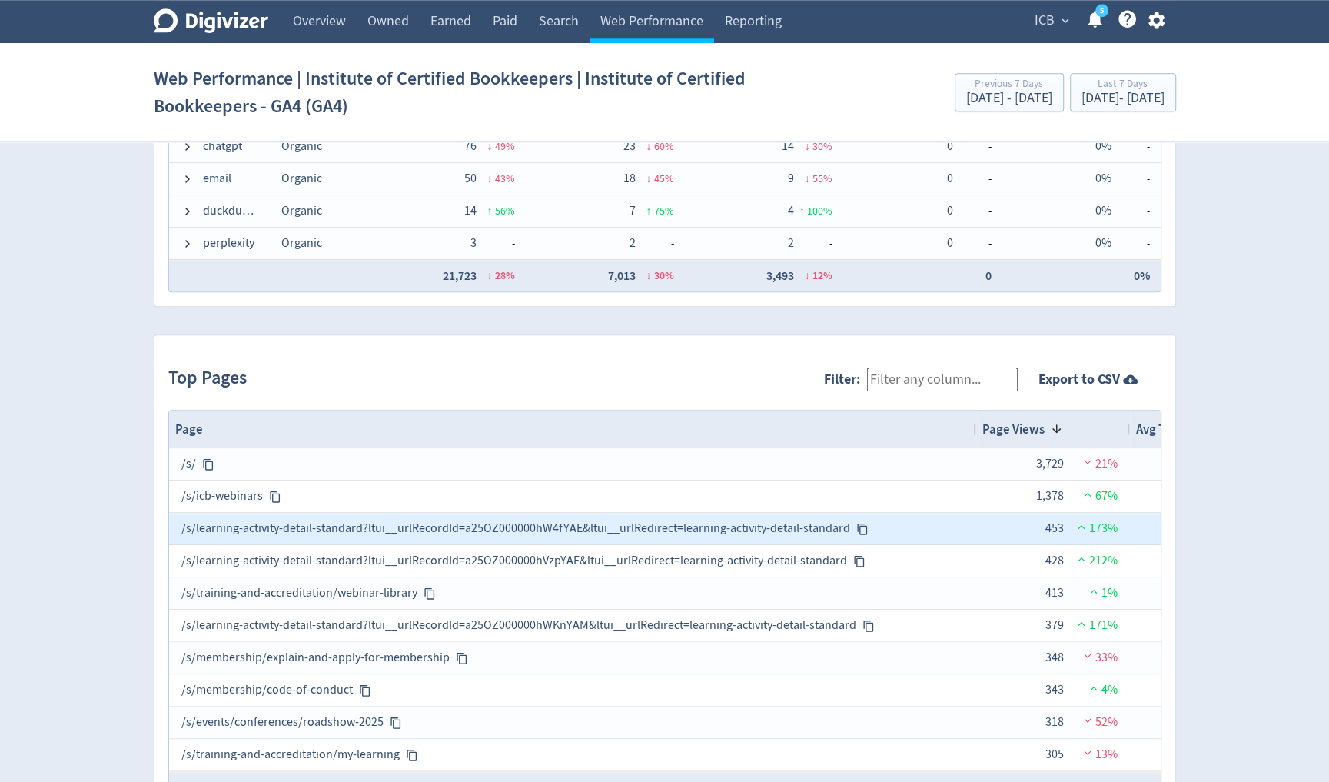
click at [856, 523] on icon at bounding box center [862, 529] width 12 height 12
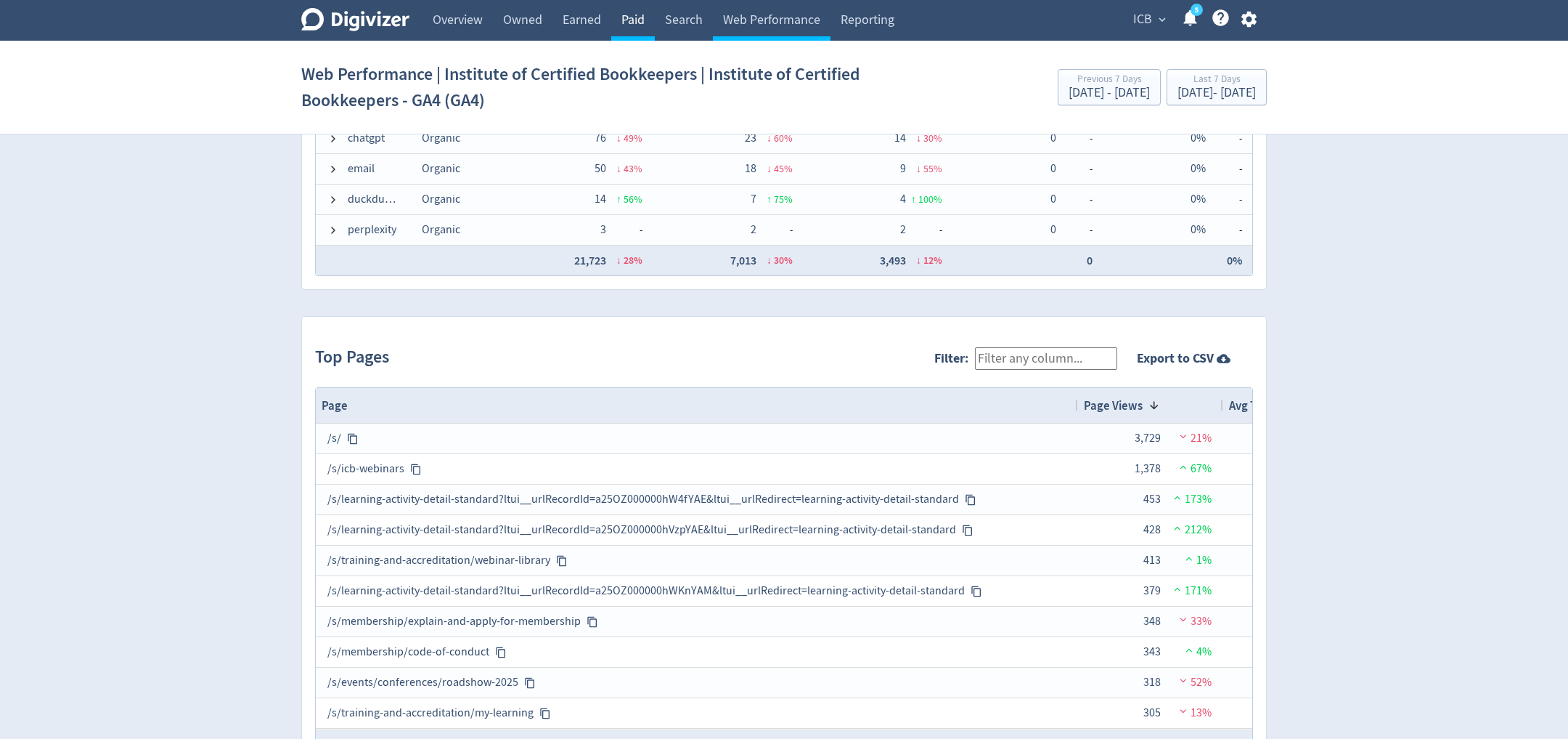
click at [639, 19] on link "Paid" at bounding box center [633, 20] width 43 height 41
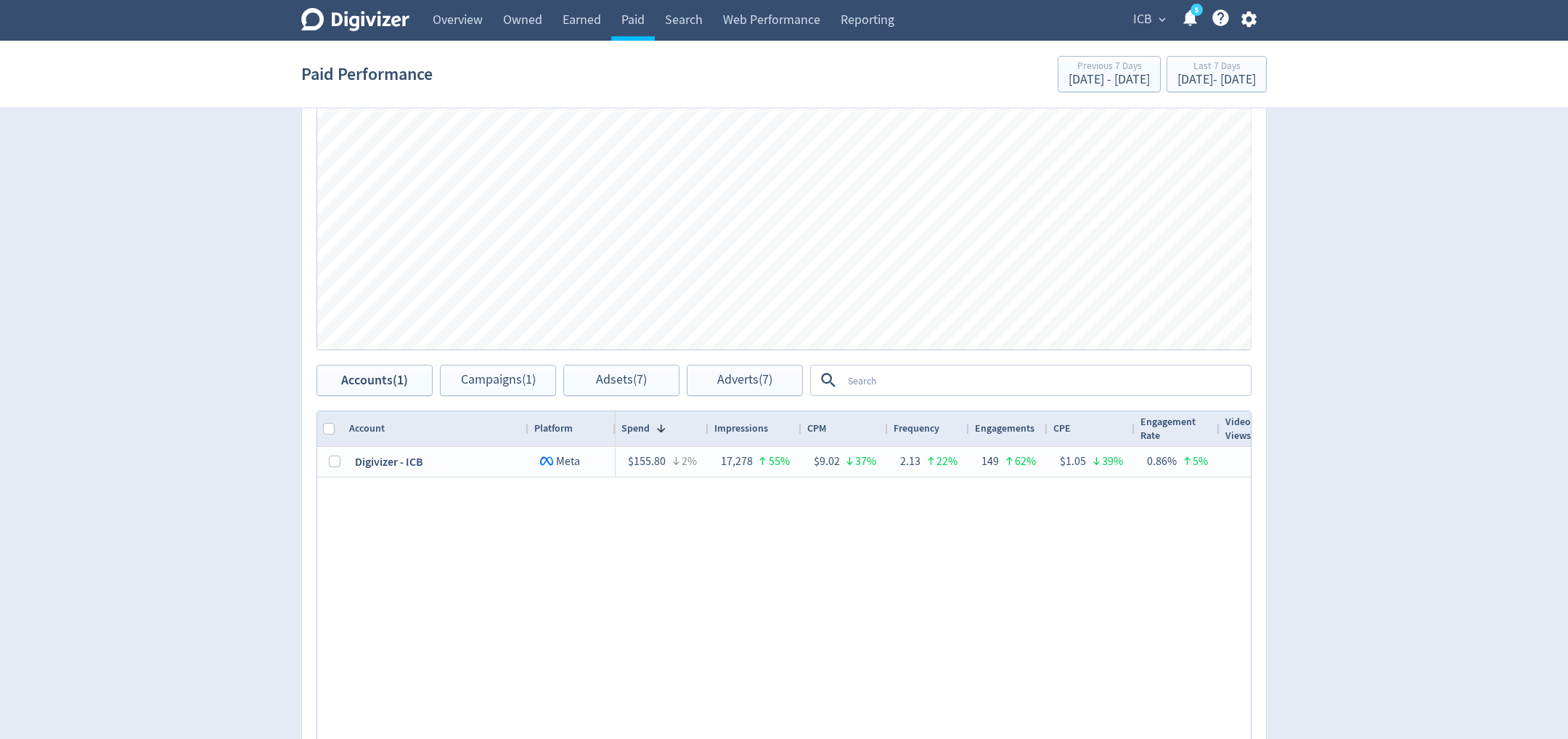
scroll to position [525, 0]
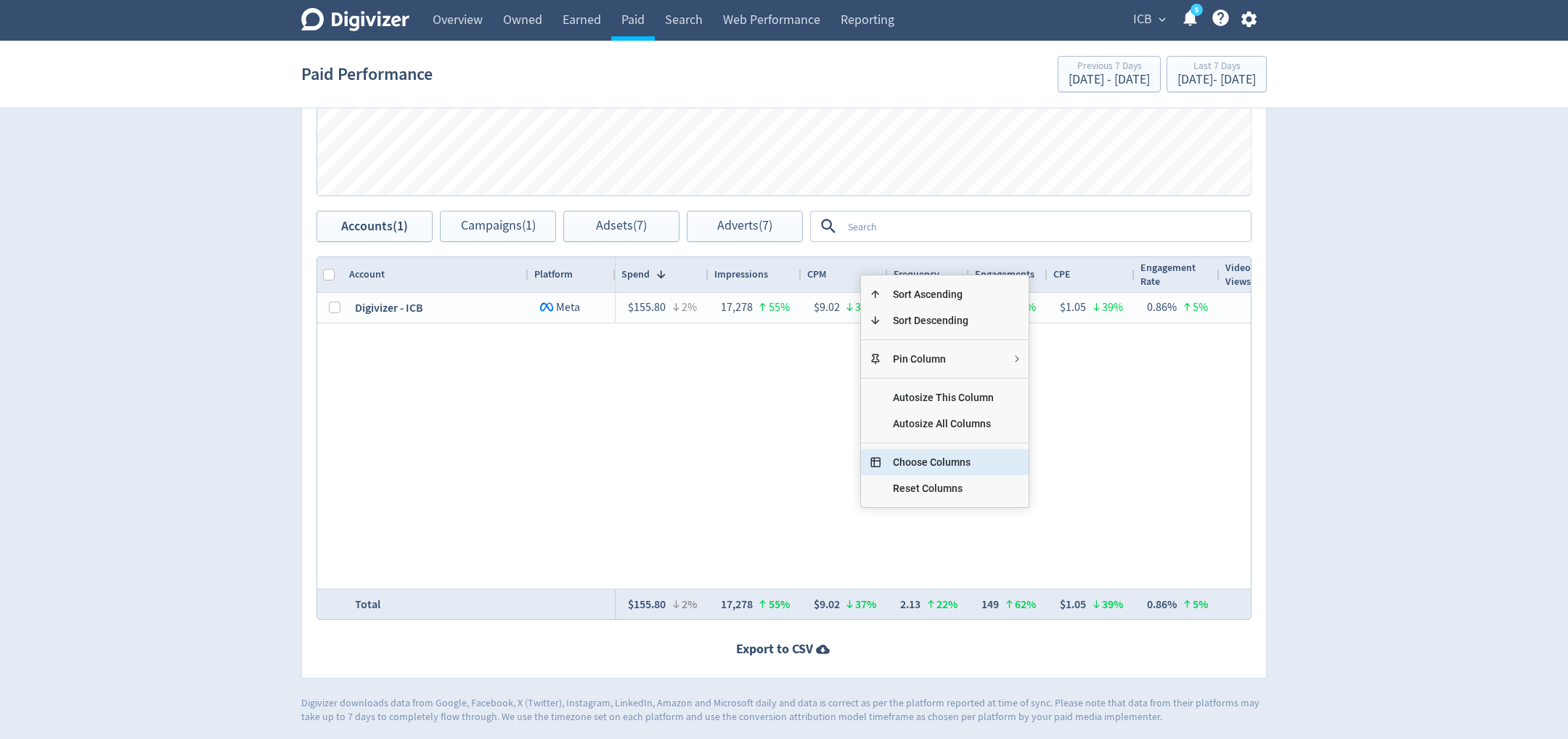
click at [929, 463] on span "Choose Columns" at bounding box center [943, 462] width 124 height 26
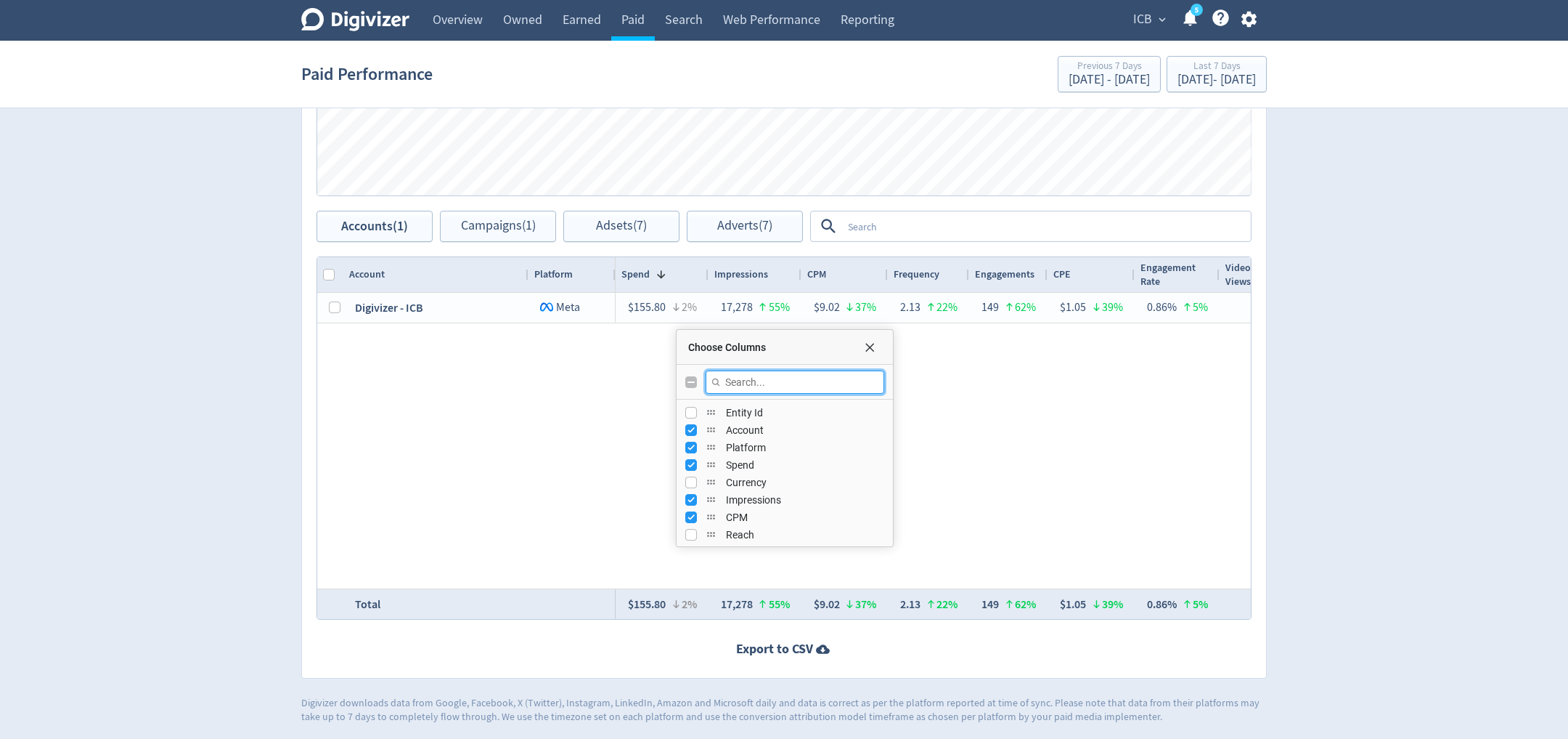
click at [740, 374] on input "Filter Columns Input" at bounding box center [794, 382] width 179 height 24
type input "reach"
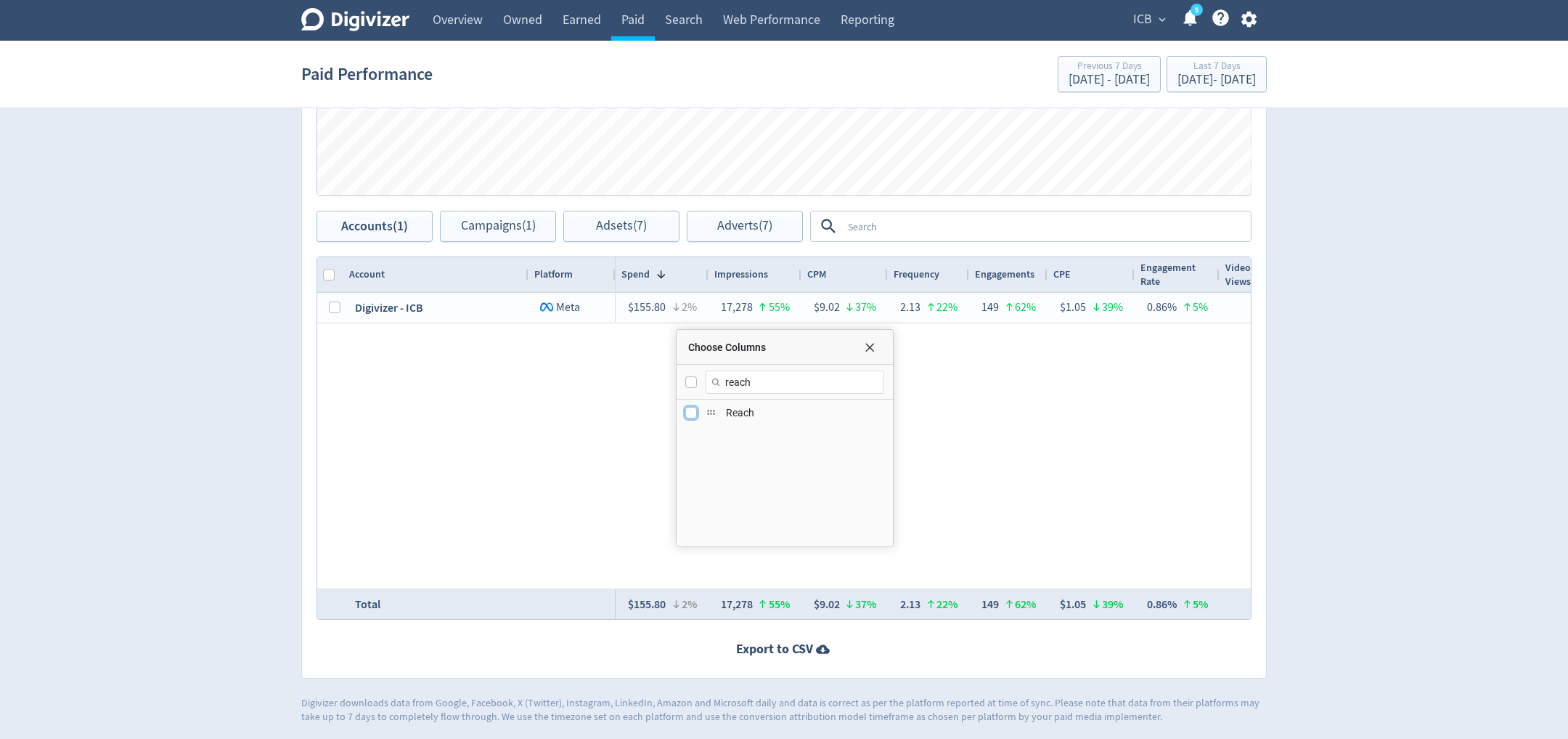
click at [690, 412] on input "Press SPACE to toggle visibility (hidden)" at bounding box center [690, 412] width 11 height 11
checkbox input "true"
click at [993, 441] on div "$155.80 2% 17,278 55% $9.02 37% 2.13 22% 149 62% $1.05 39% 0.86% 5% 0 — — 0.00%…" at bounding box center [933, 440] width 635 height 296
click at [872, 341] on span "Choose Columns" at bounding box center [869, 347] width 11 height 11
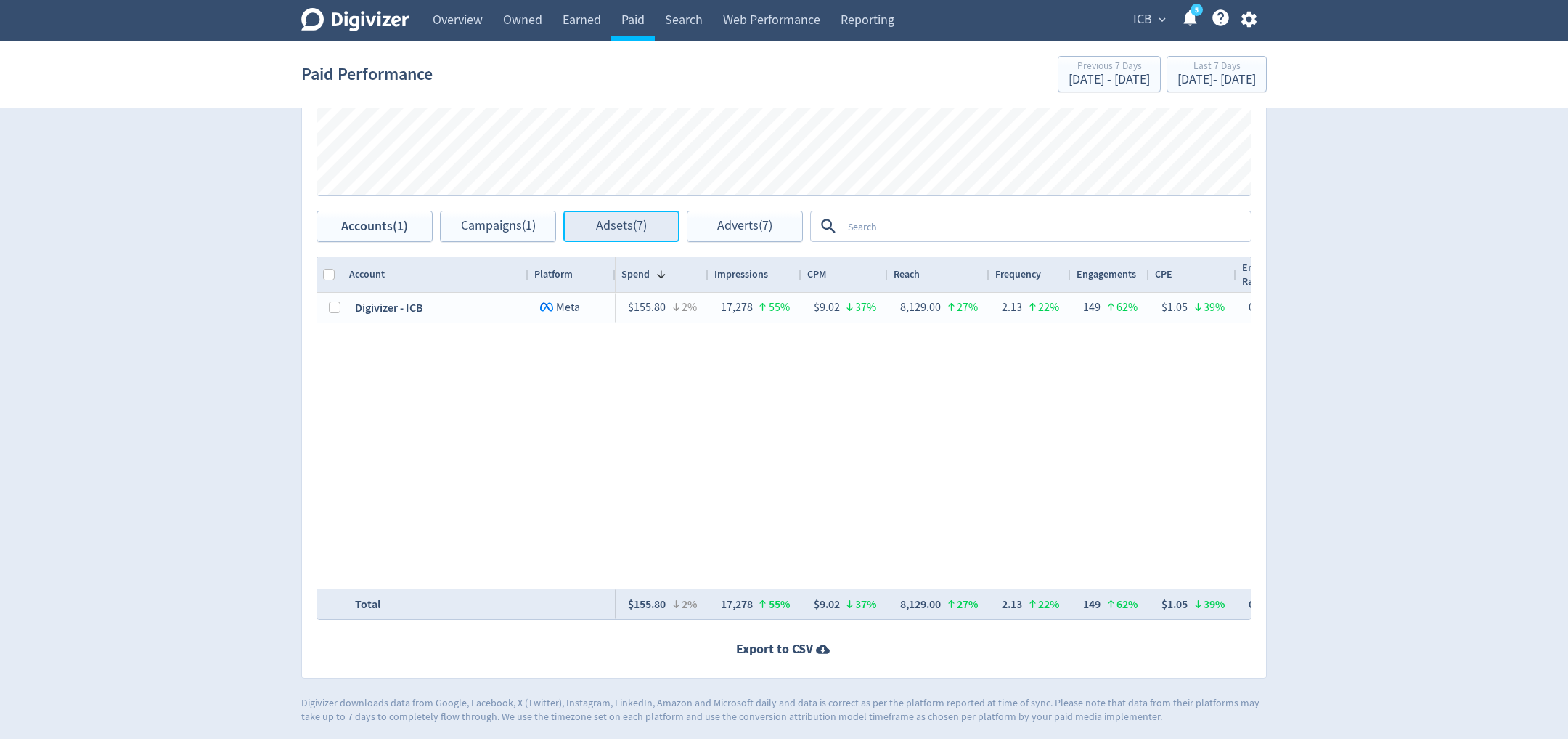
click at [611, 236] on button "Adsets (7)" at bounding box center [621, 226] width 116 height 31
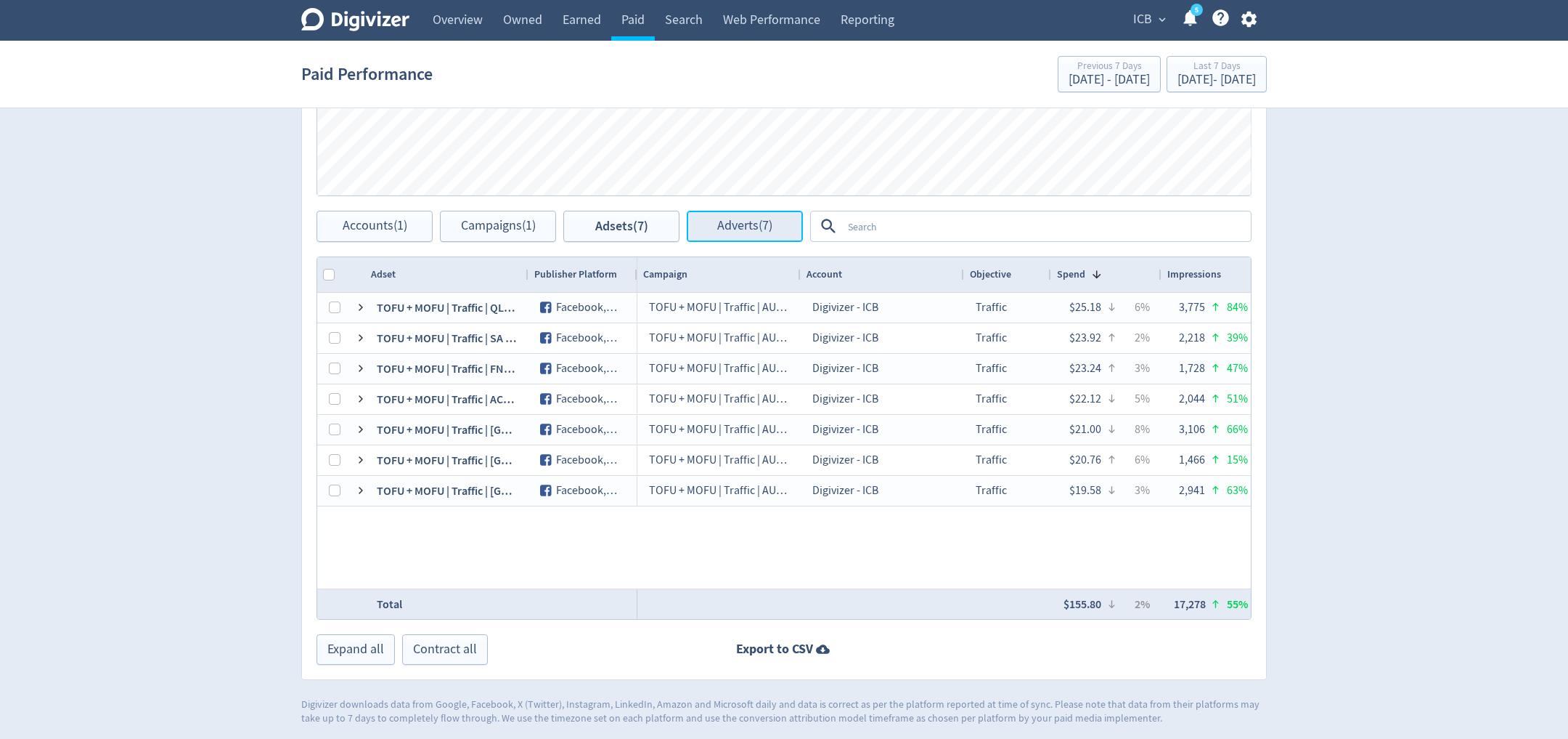
click at [717, 233] on button "Adverts (7)" at bounding box center [744, 226] width 116 height 31
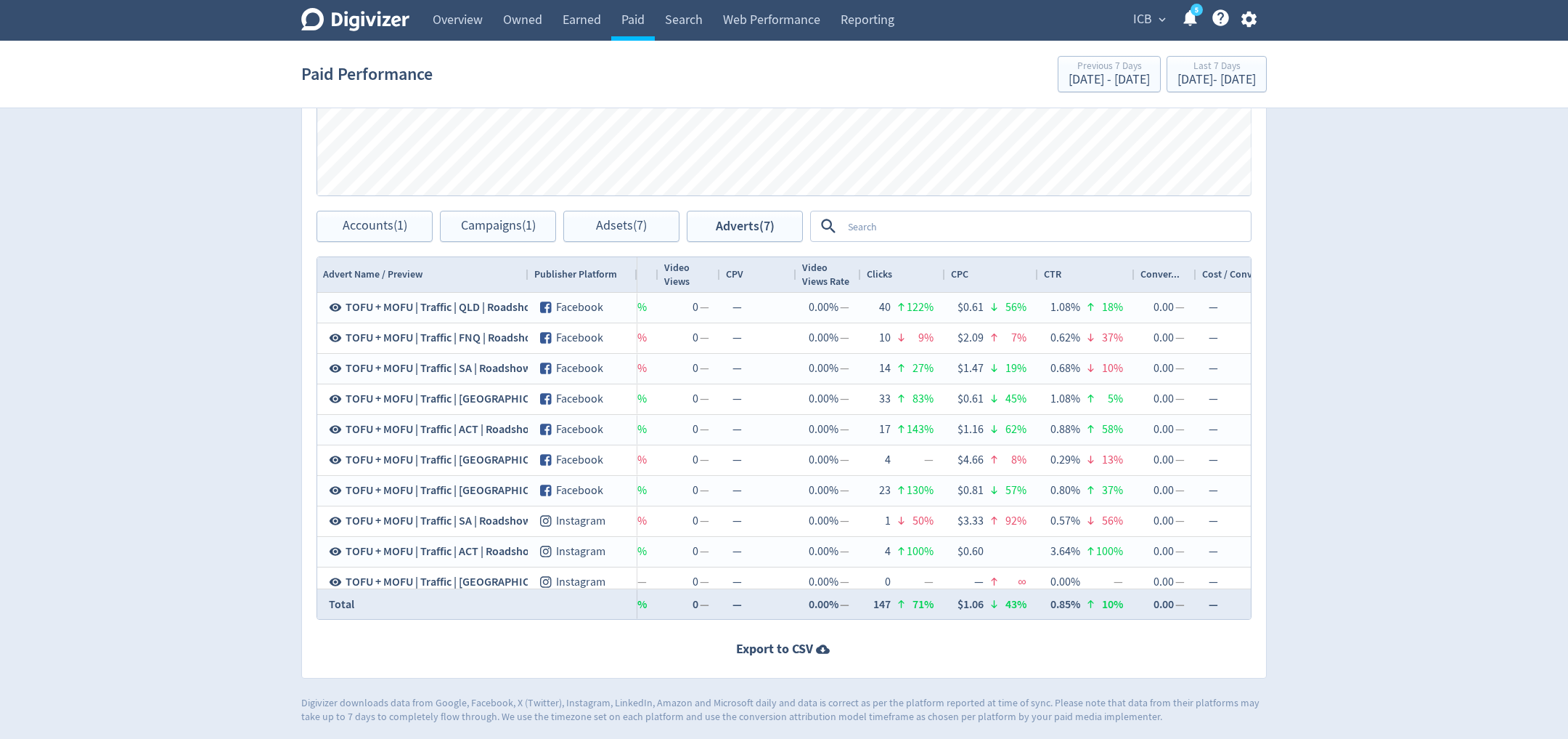
click at [905, 266] on div "Clicks" at bounding box center [903, 274] width 73 height 27
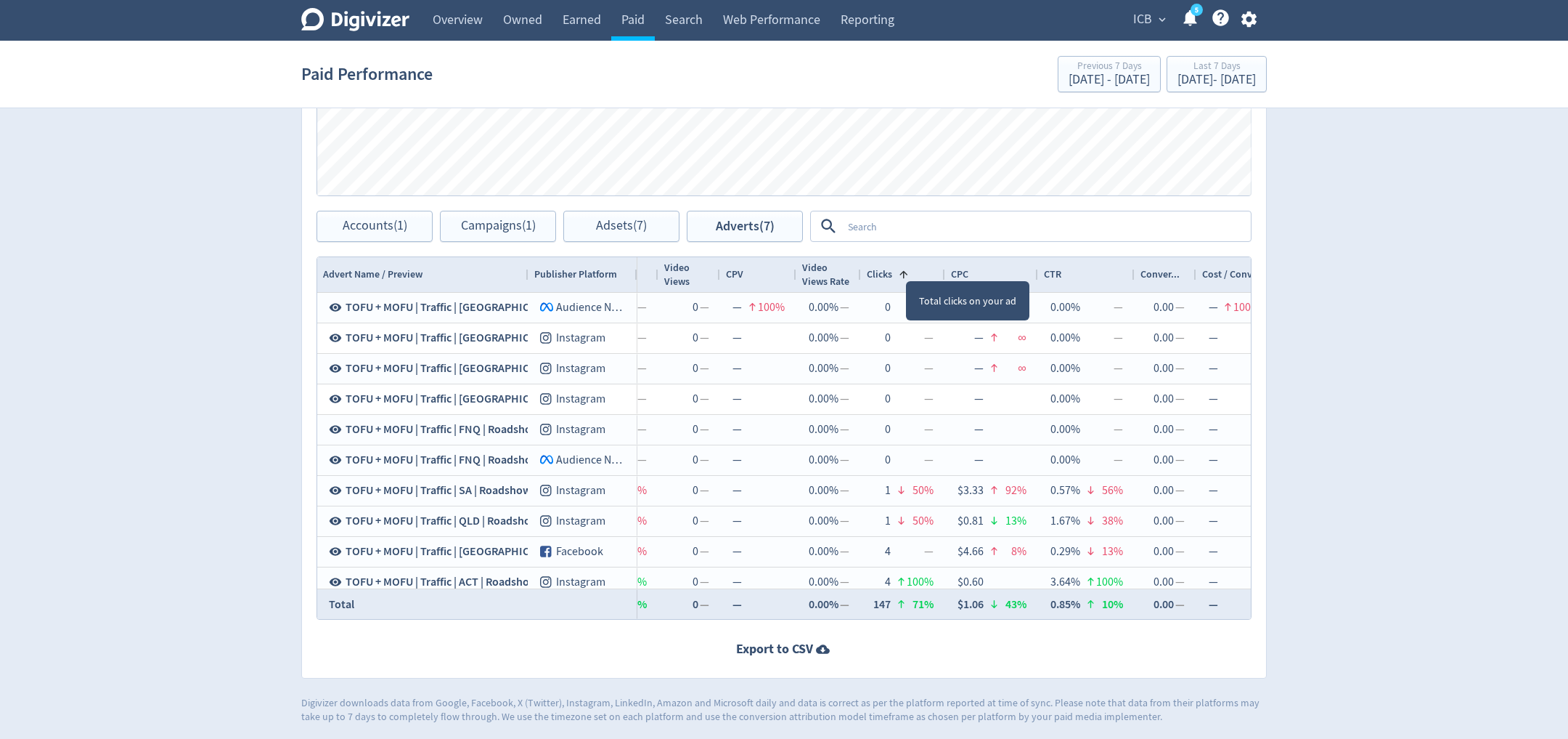
click at [905, 268] on span at bounding box center [904, 274] width 11 height 11
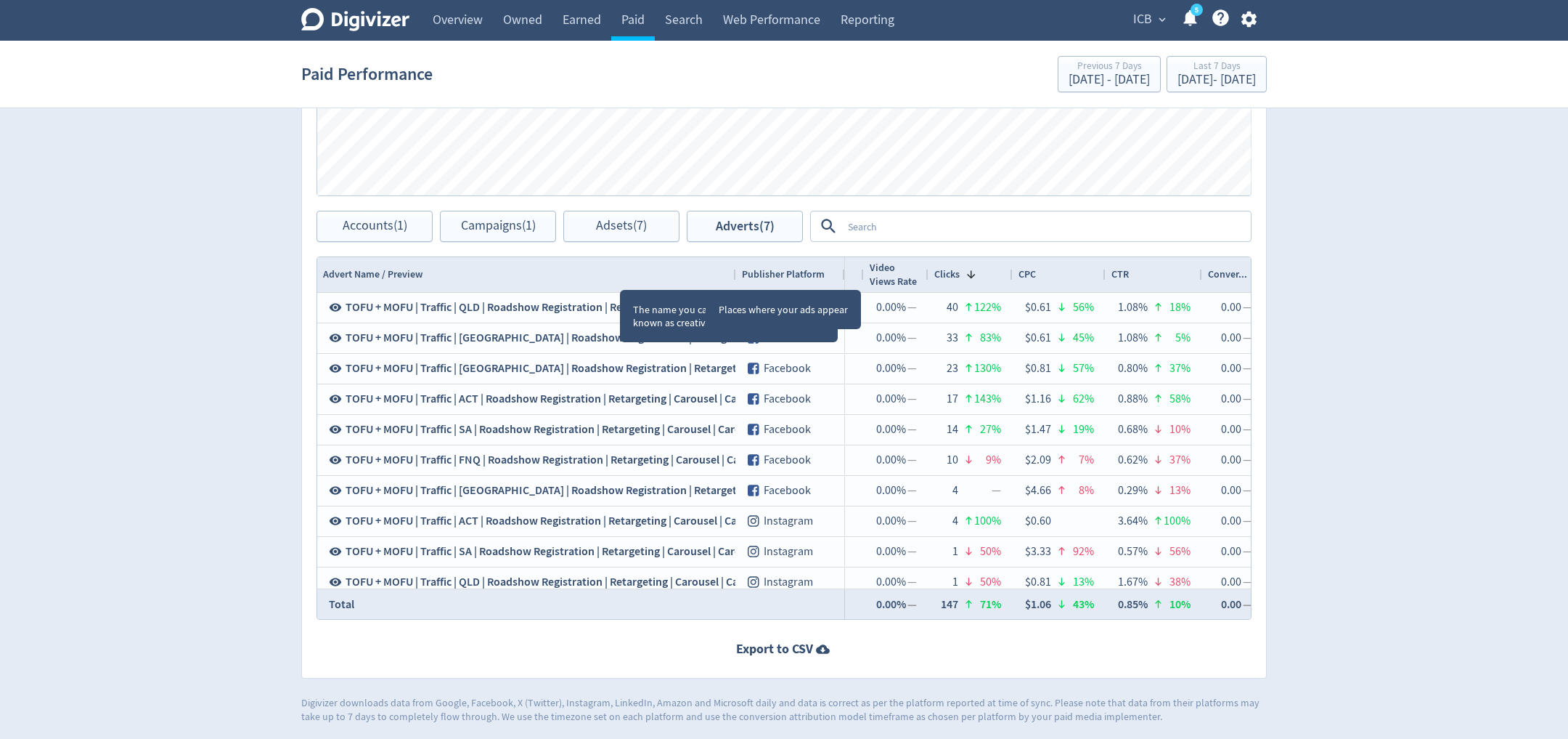
drag, startPoint x: 525, startPoint y: 274, endPoint x: 736, endPoint y: 275, distance: 211.0
click at [736, 275] on div at bounding box center [735, 274] width 6 height 35
